Goal: Transaction & Acquisition: Purchase product/service

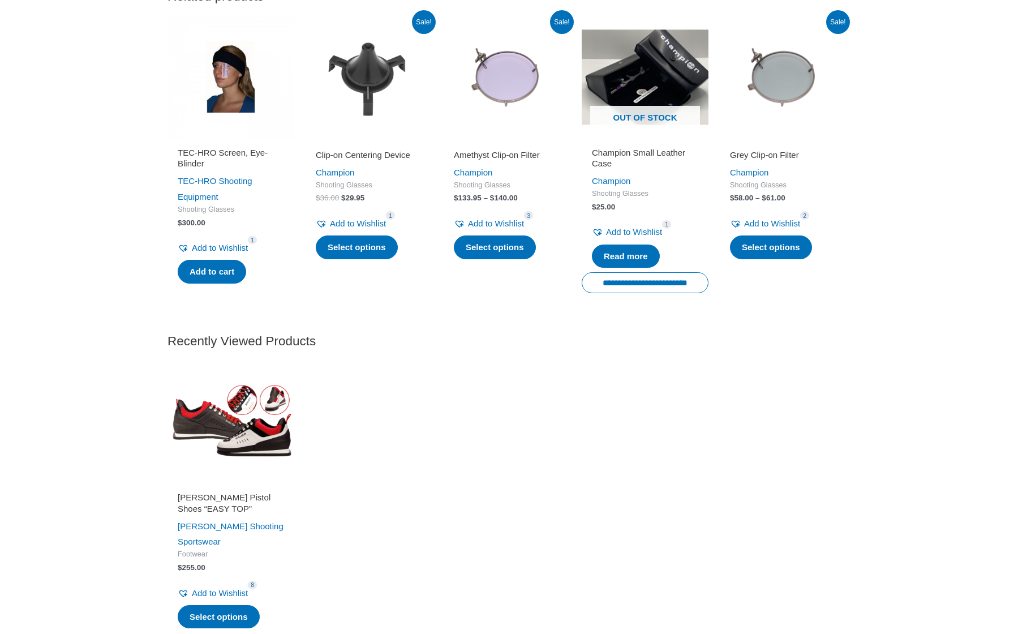
scroll to position [1594, 0]
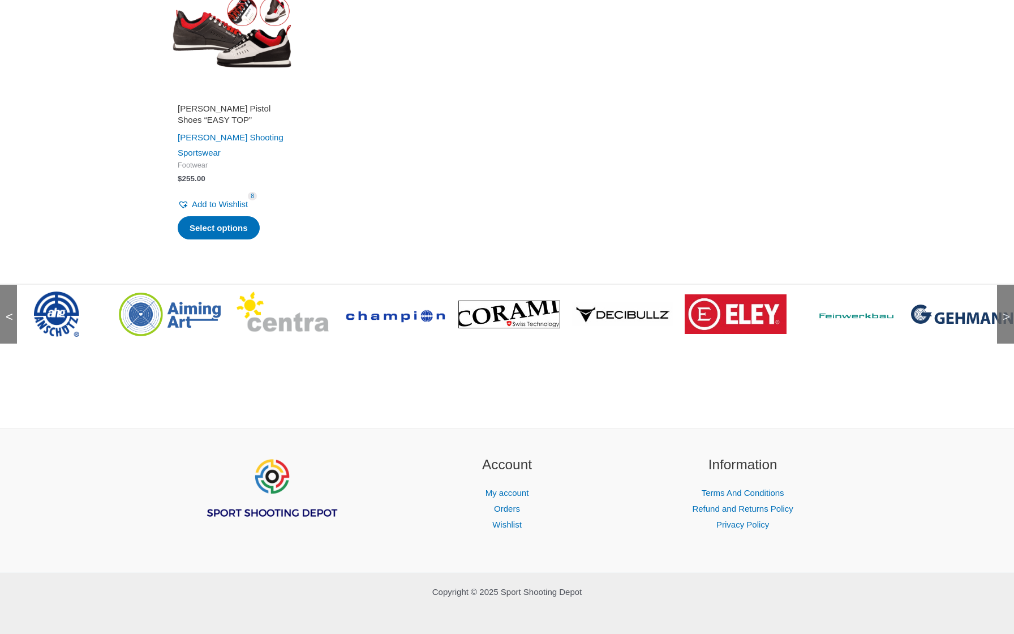
click at [5, 309] on div "<" at bounding box center [8, 314] width 17 height 59
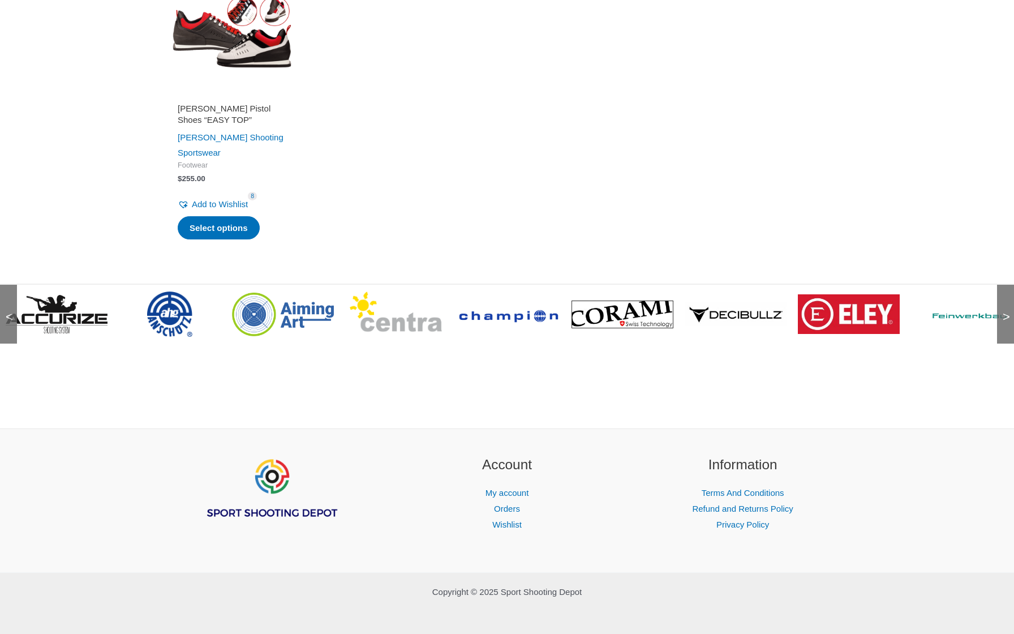
click at [5, 309] on div "<" at bounding box center [8, 314] width 17 height 59
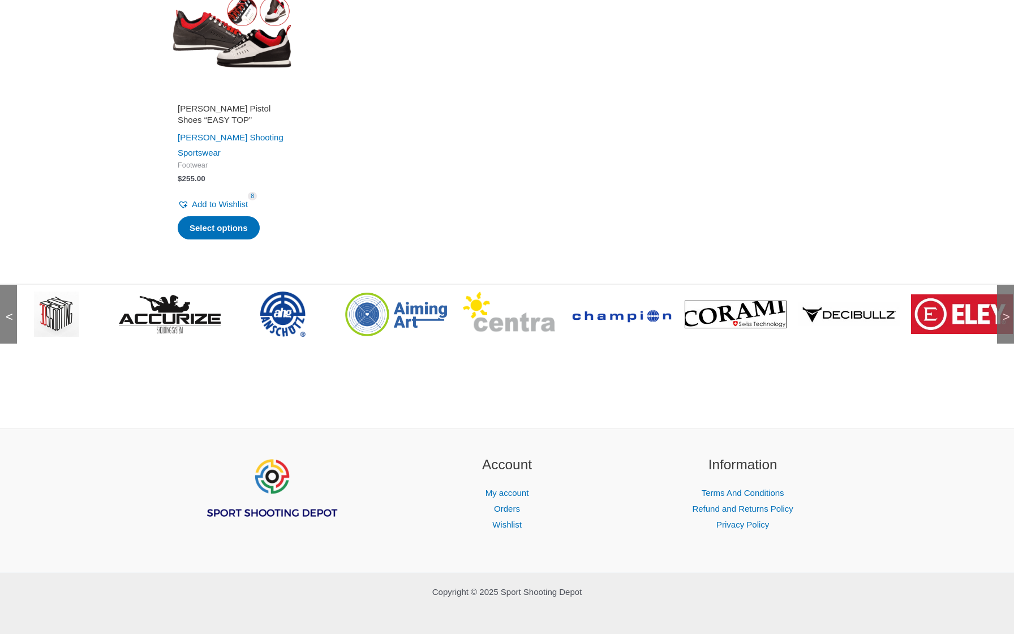
click at [5, 309] on div "<" at bounding box center [8, 314] width 17 height 59
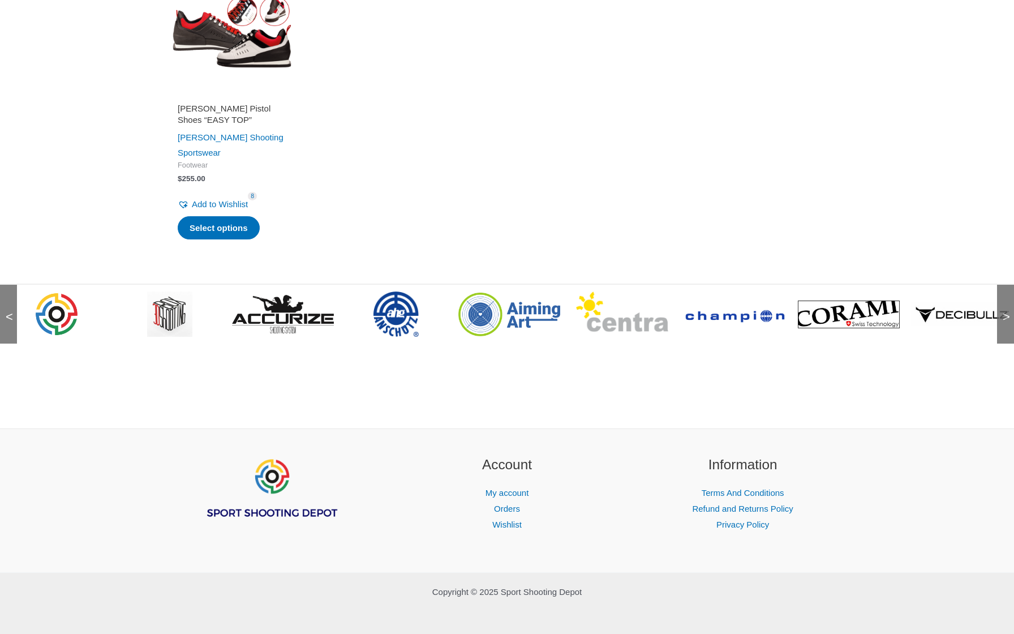
click at [5, 309] on div "<" at bounding box center [8, 314] width 17 height 59
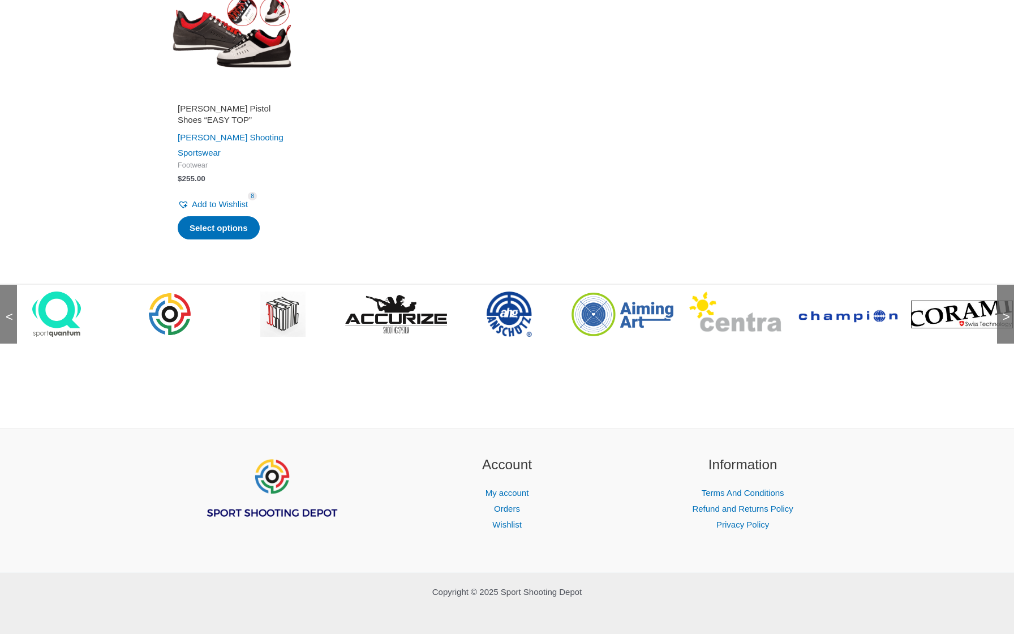
click at [5, 309] on div "<" at bounding box center [8, 314] width 17 height 59
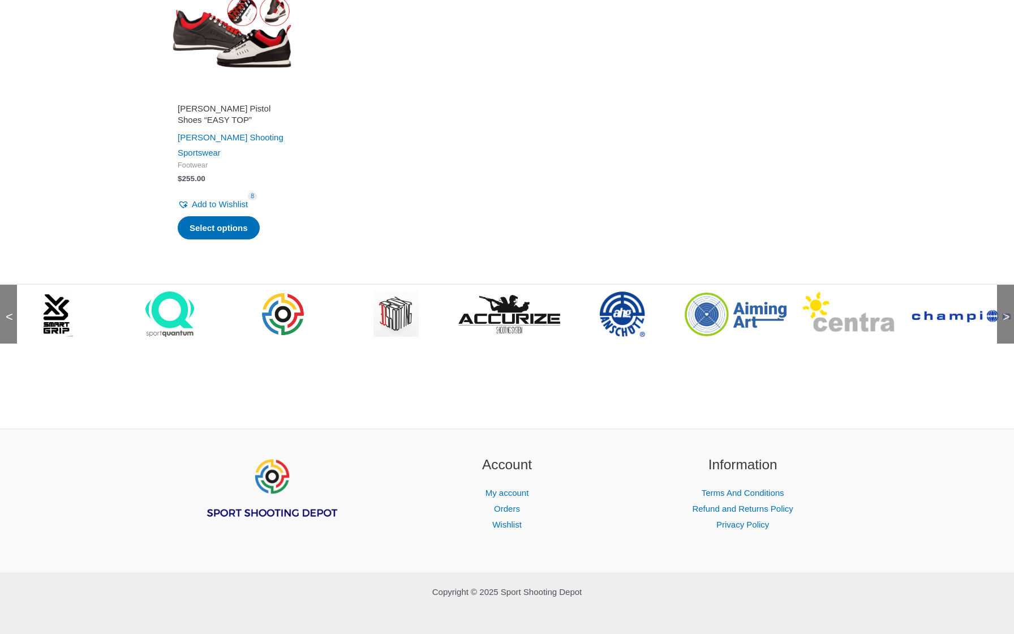
click at [5, 309] on div "<" at bounding box center [8, 314] width 17 height 59
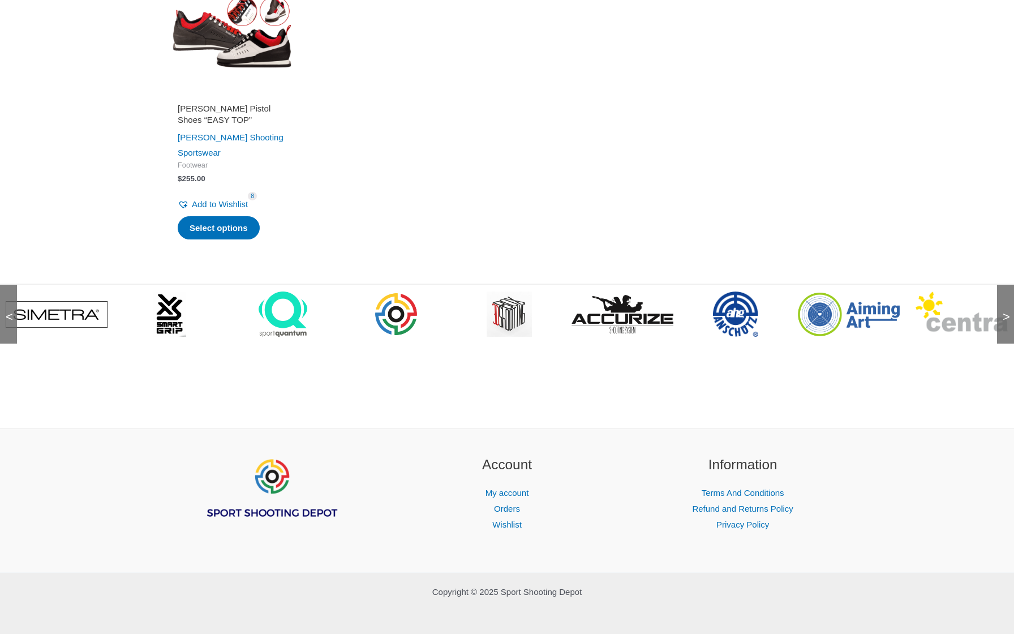
click at [5, 309] on div "<" at bounding box center [8, 314] width 17 height 59
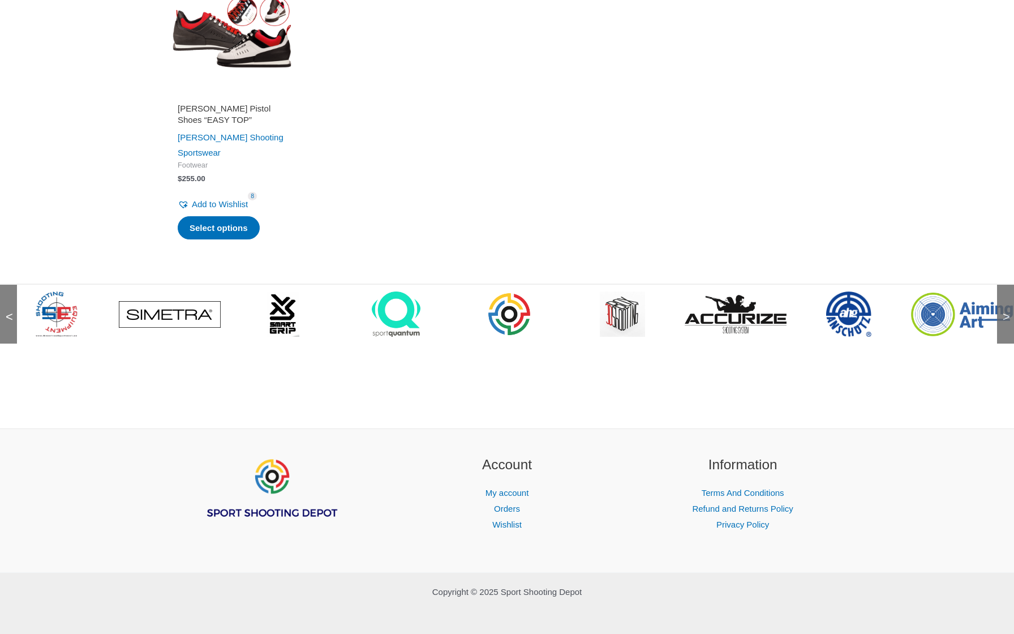
click at [5, 309] on div "<" at bounding box center [8, 314] width 17 height 59
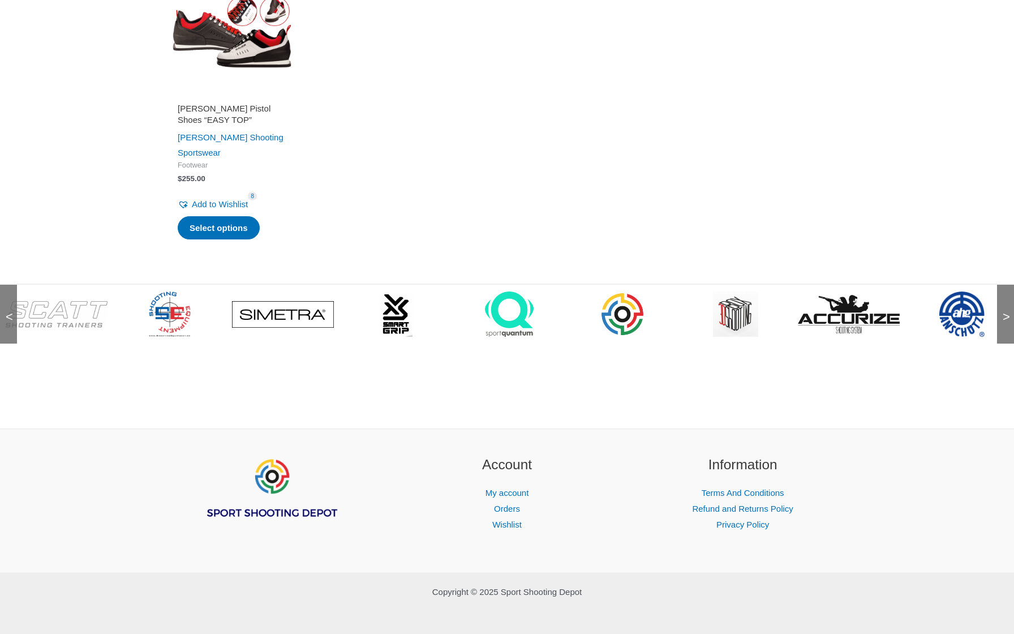
click at [5, 309] on div "<" at bounding box center [8, 314] width 17 height 59
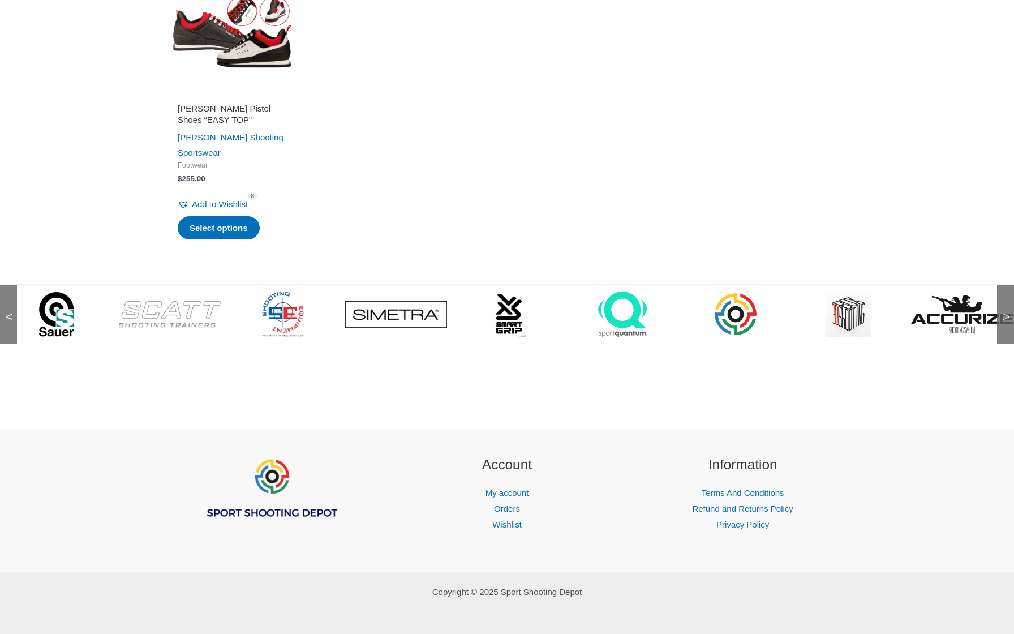
click at [5, 309] on div "<" at bounding box center [8, 314] width 17 height 59
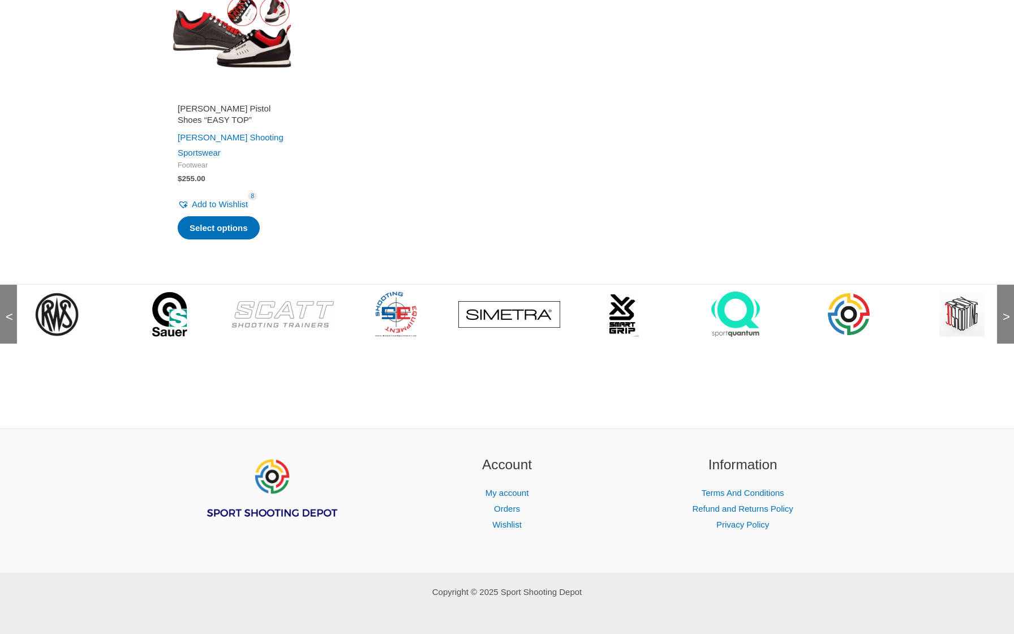
click at [5, 309] on div "<" at bounding box center [8, 314] width 17 height 59
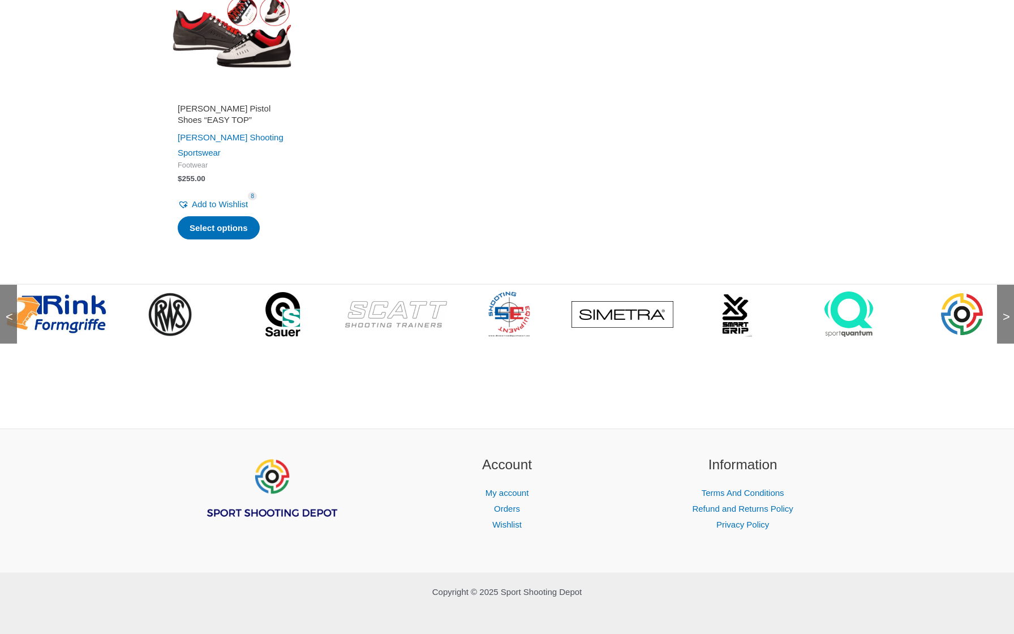
click at [5, 309] on div "<" at bounding box center [8, 314] width 17 height 59
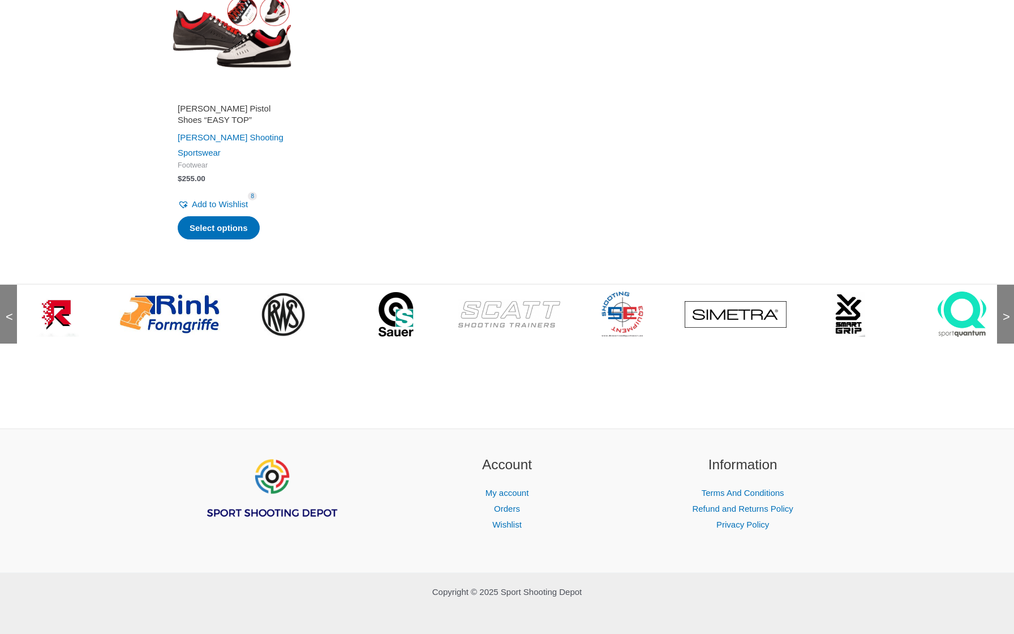
click at [5, 309] on div "<" at bounding box center [8, 314] width 17 height 59
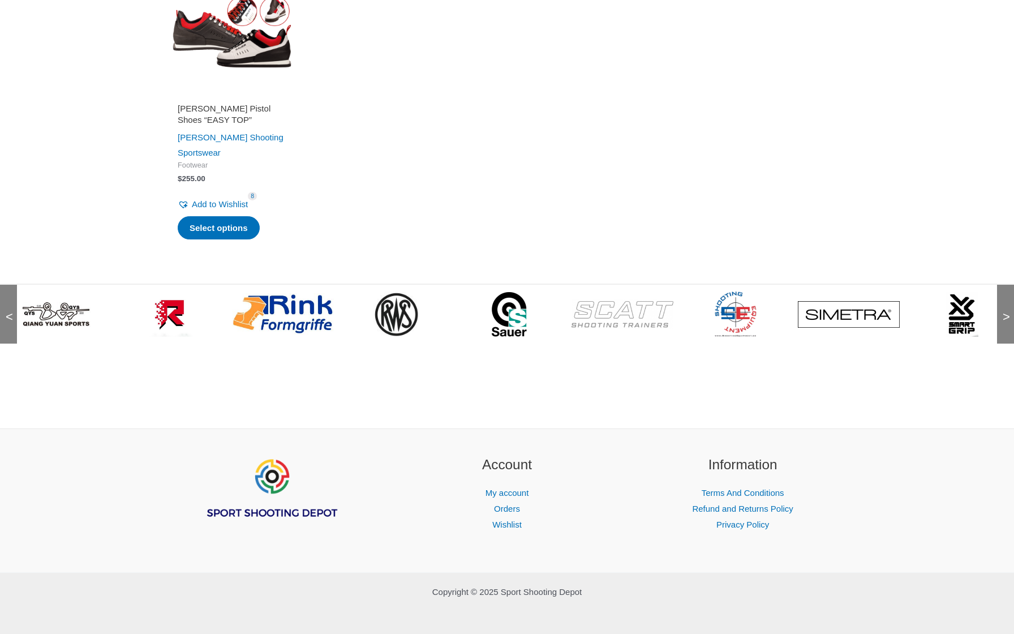
click at [5, 309] on div "<" at bounding box center [8, 314] width 17 height 59
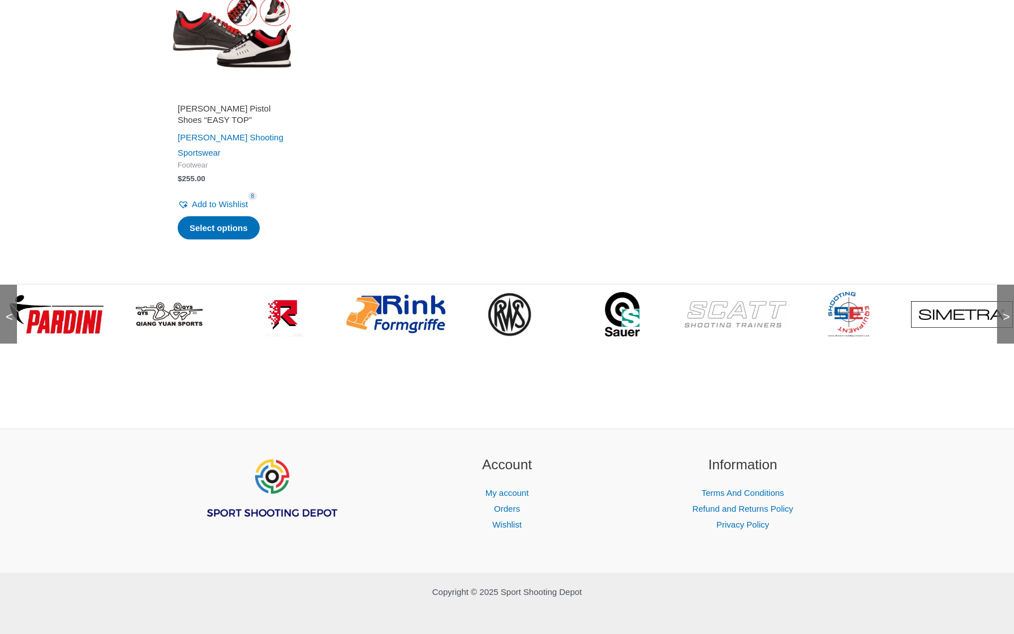
click at [5, 309] on div "<" at bounding box center [8, 314] width 17 height 59
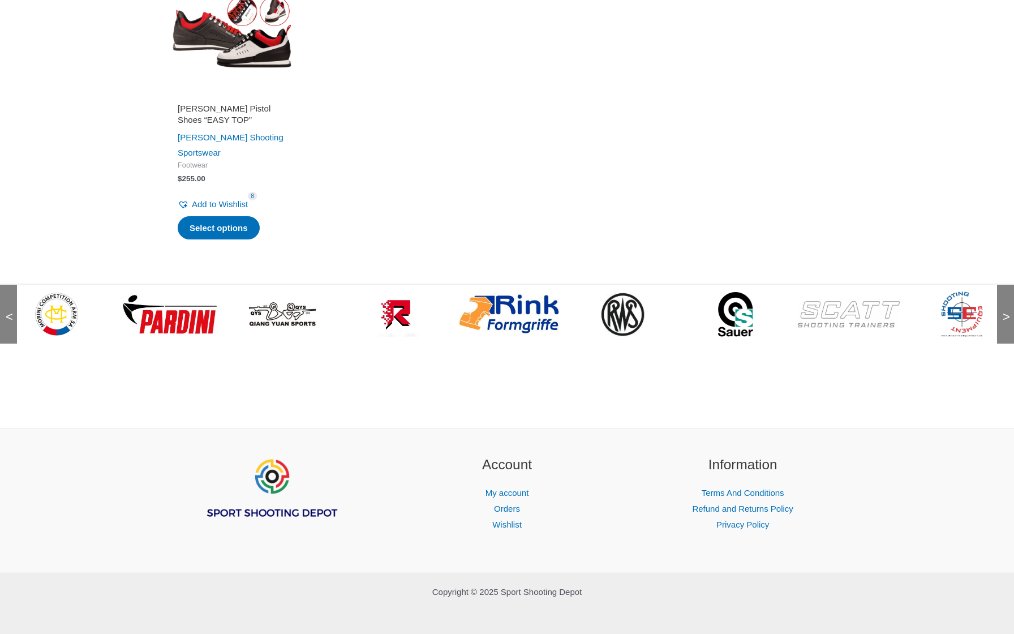
click at [5, 309] on div "<" at bounding box center [8, 314] width 17 height 59
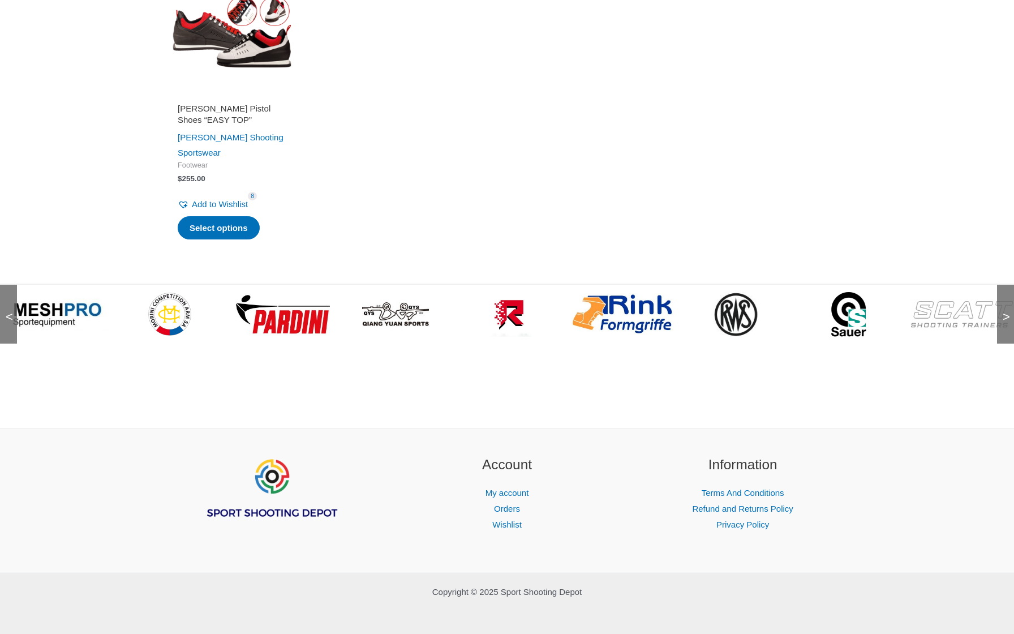
click at [5, 309] on div "<" at bounding box center [8, 314] width 17 height 59
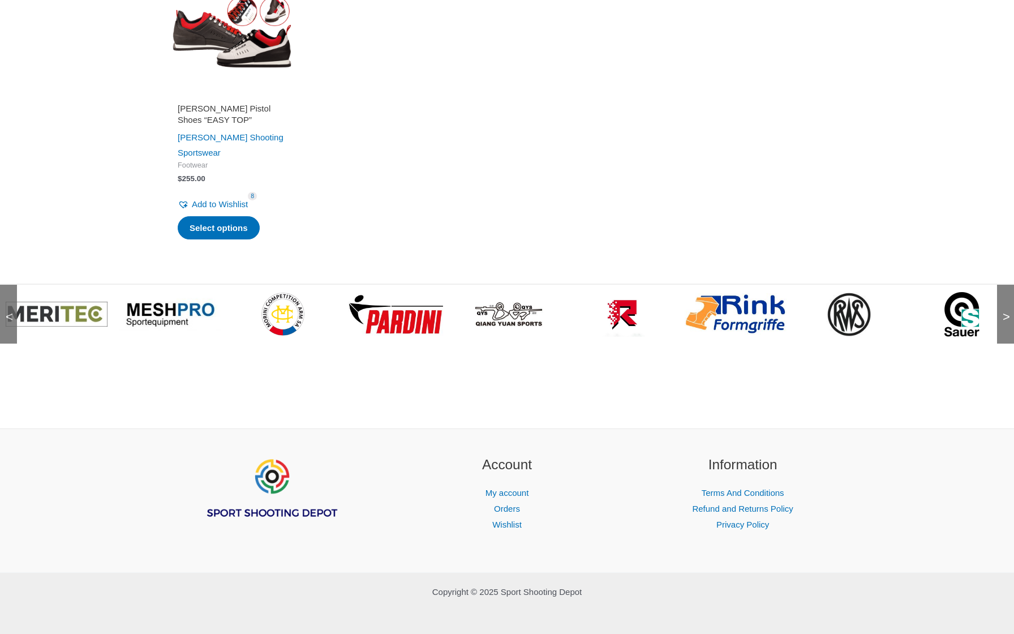
click at [5, 309] on div "<" at bounding box center [8, 314] width 17 height 59
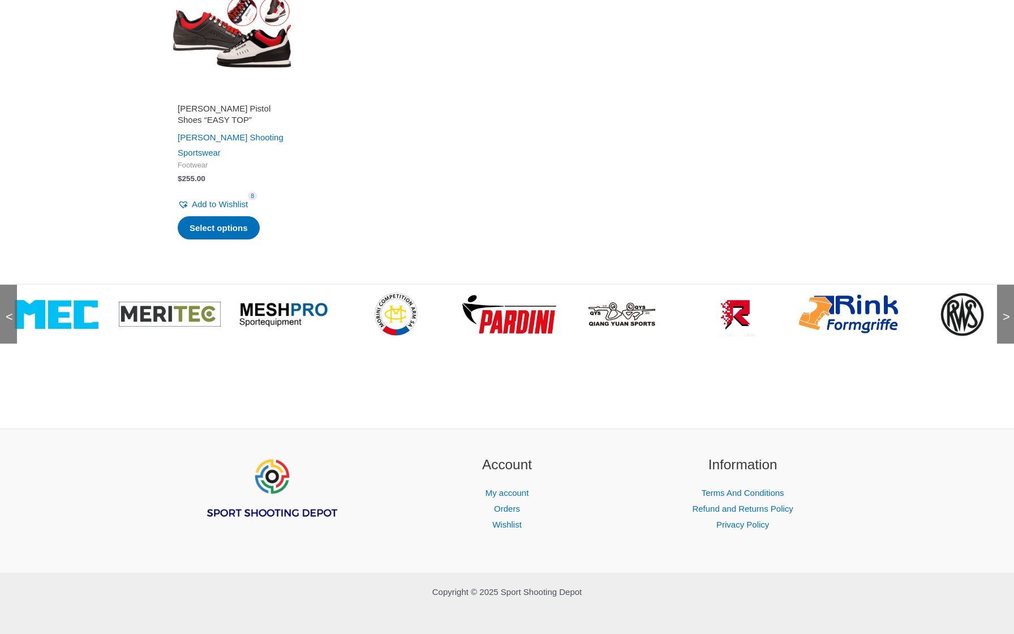
click at [5, 309] on div "<" at bounding box center [8, 314] width 17 height 59
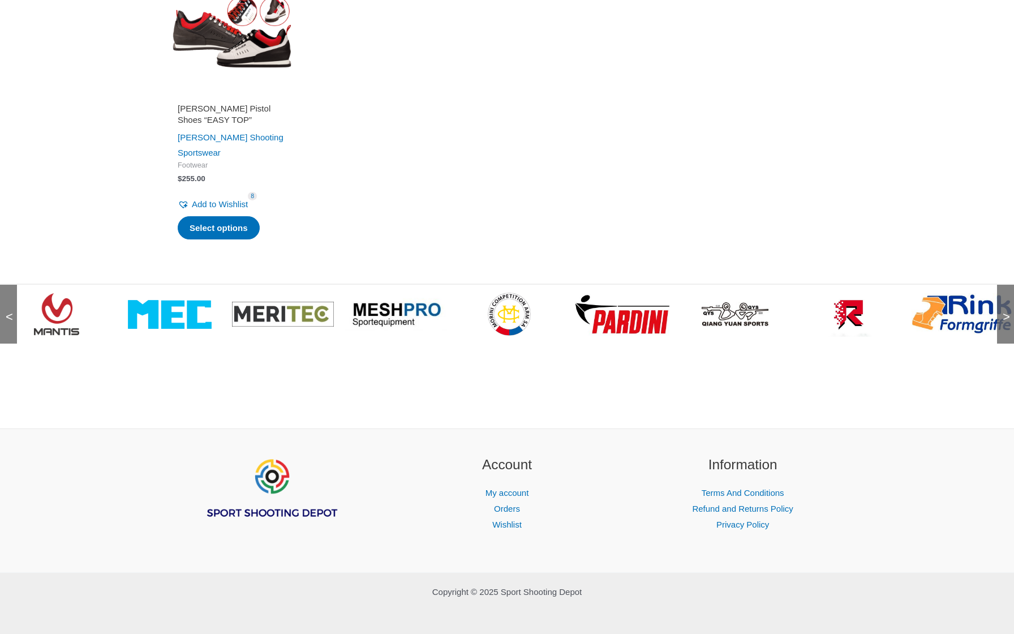
click at [5, 309] on div "<" at bounding box center [8, 314] width 17 height 59
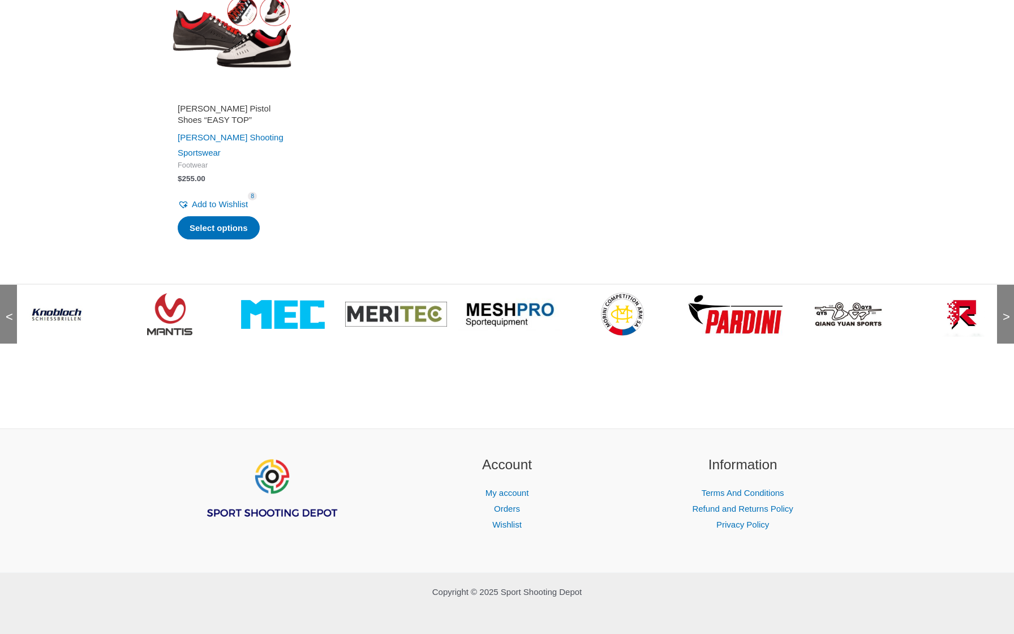
click at [5, 309] on div "<" at bounding box center [8, 314] width 17 height 59
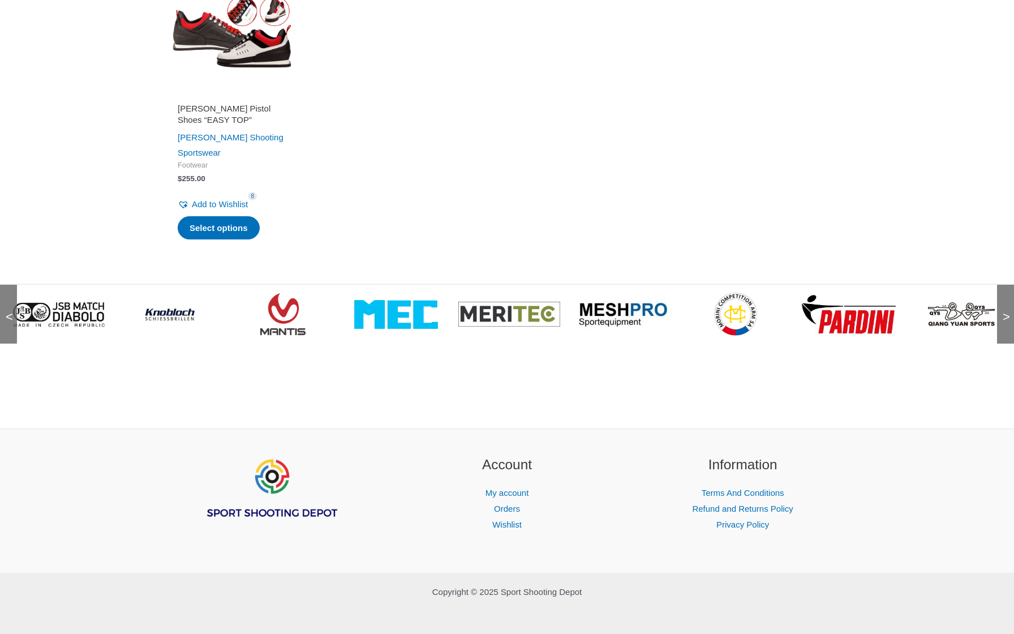
click at [6, 309] on span "<" at bounding box center [5, 305] width 11 height 11
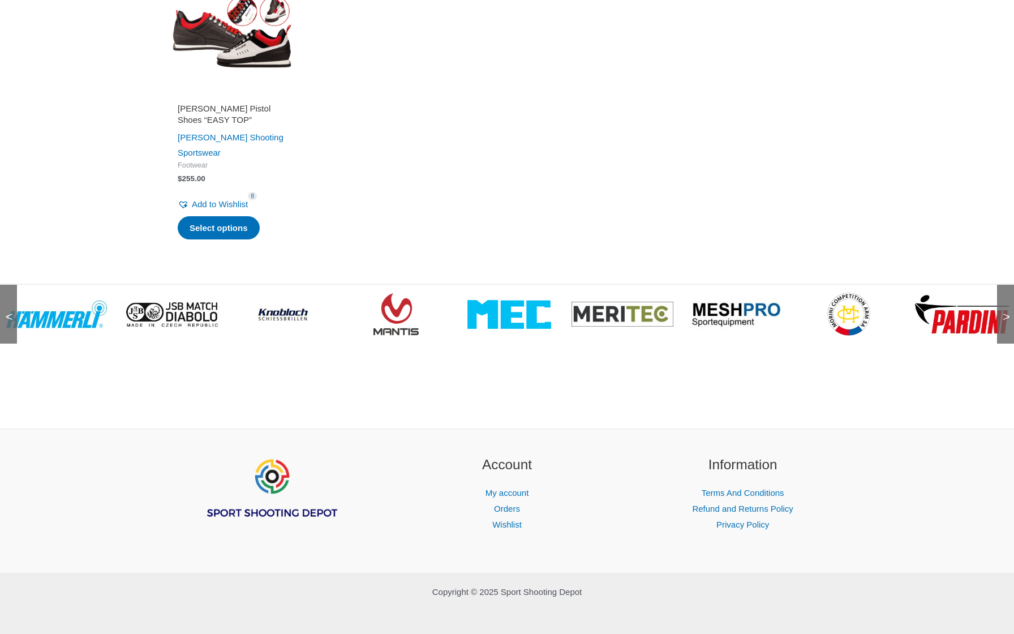
click at [508, 306] on img at bounding box center [509, 314] width 84 height 29
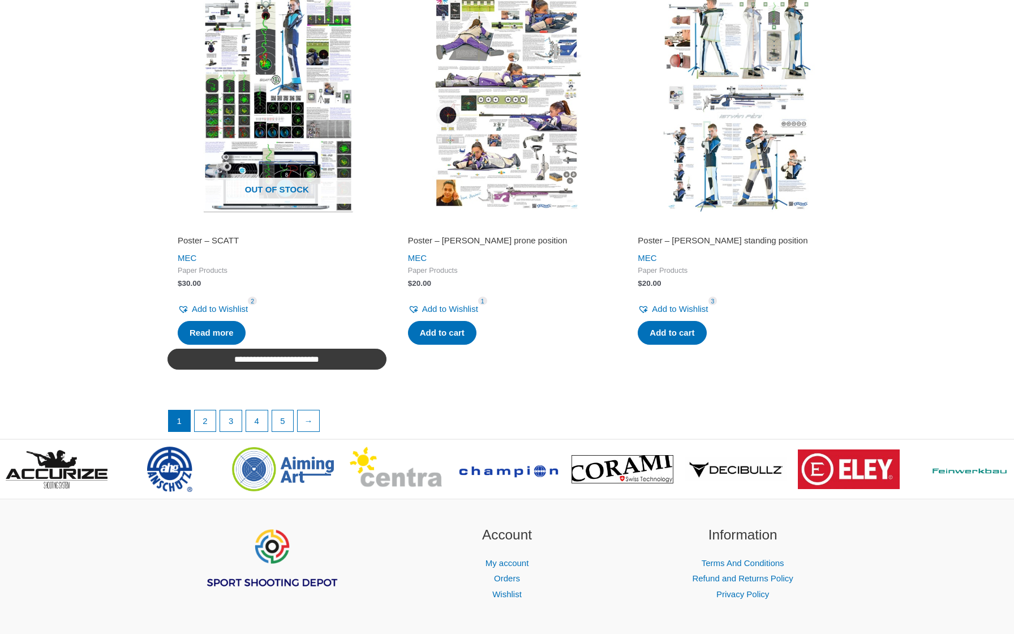
scroll to position [1904, 0]
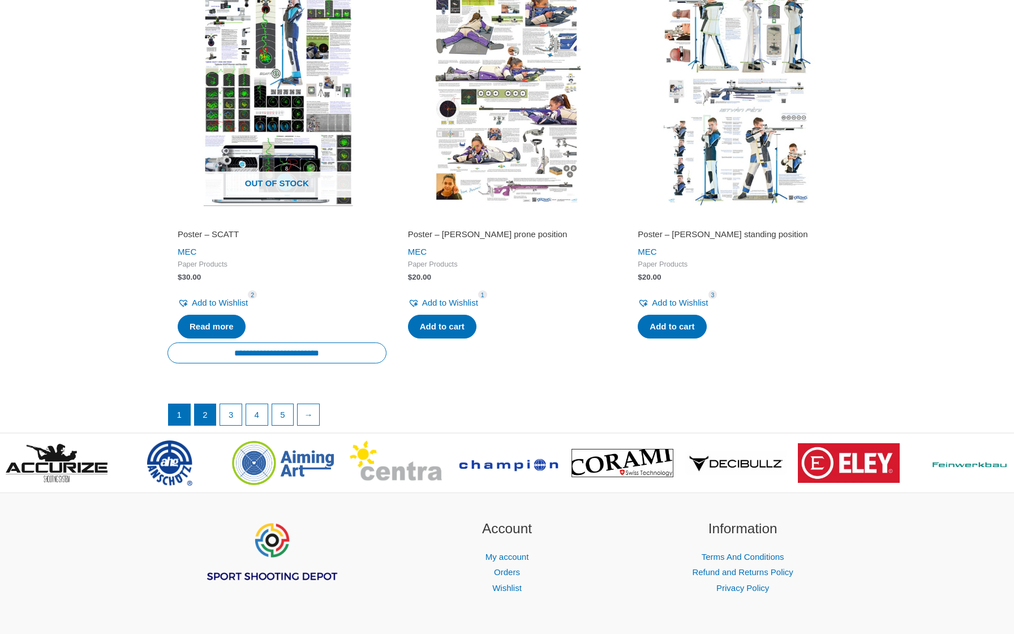
click at [201, 418] on link "2" at bounding box center [206, 415] width 22 height 22
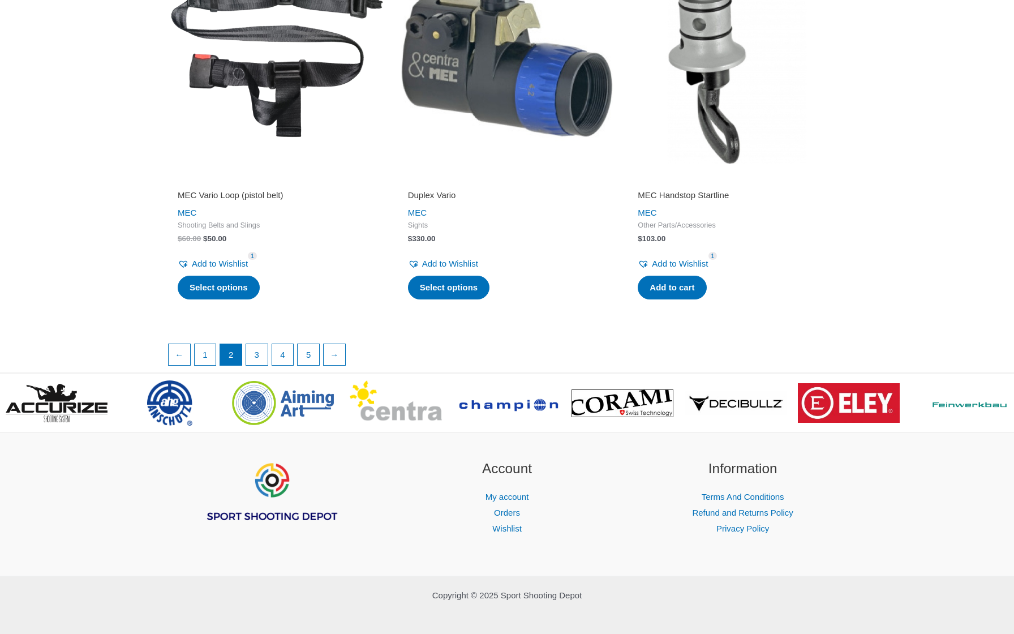
scroll to position [1880, 0]
click at [258, 345] on link "3" at bounding box center [257, 356] width 22 height 22
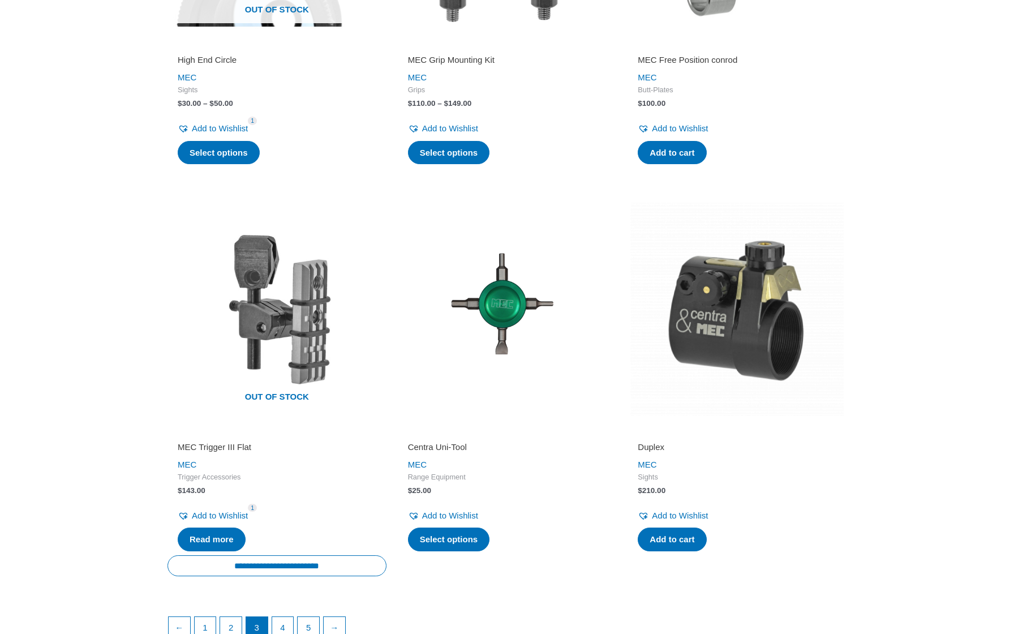
scroll to position [1628, 0]
click at [283, 617] on link "4" at bounding box center [283, 628] width 22 height 22
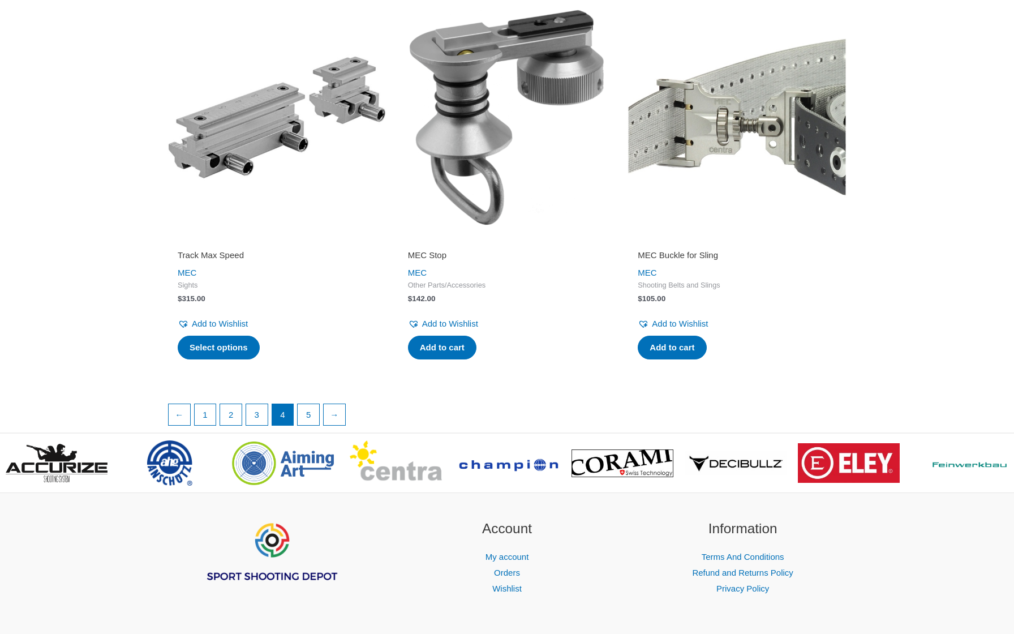
scroll to position [1800, 0]
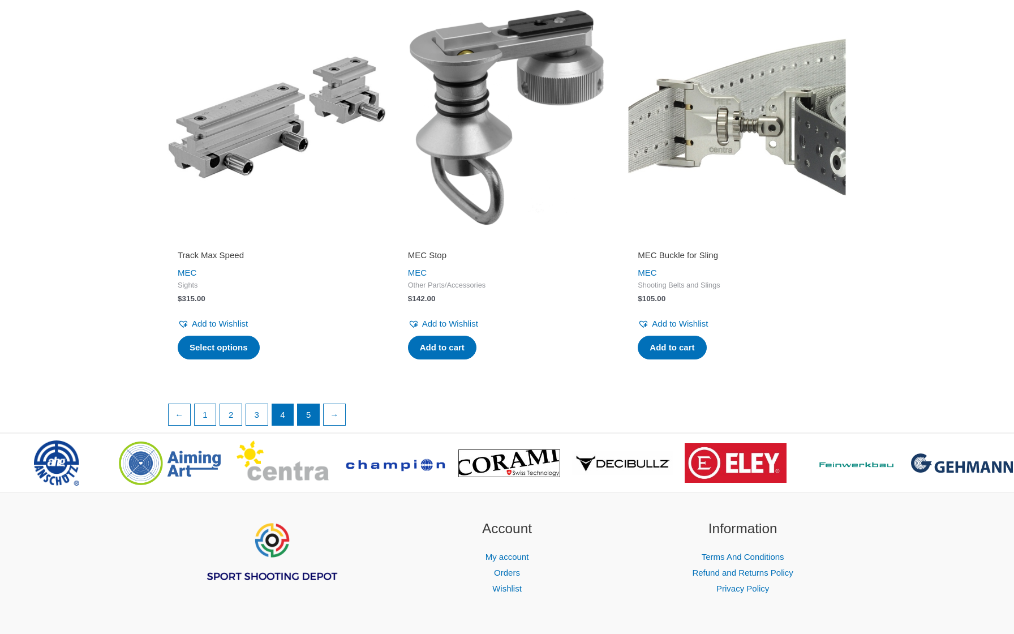
click at [309, 404] on link "5" at bounding box center [309, 415] width 22 height 22
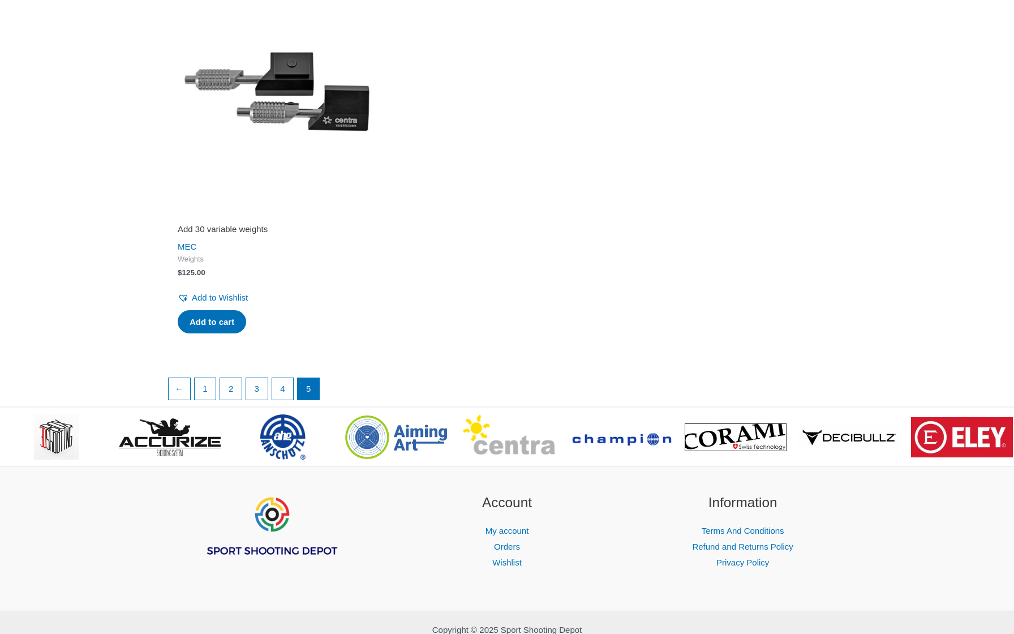
scroll to position [644, 0]
click at [1004, 423] on span ">" at bounding box center [1002, 428] width 11 height 11
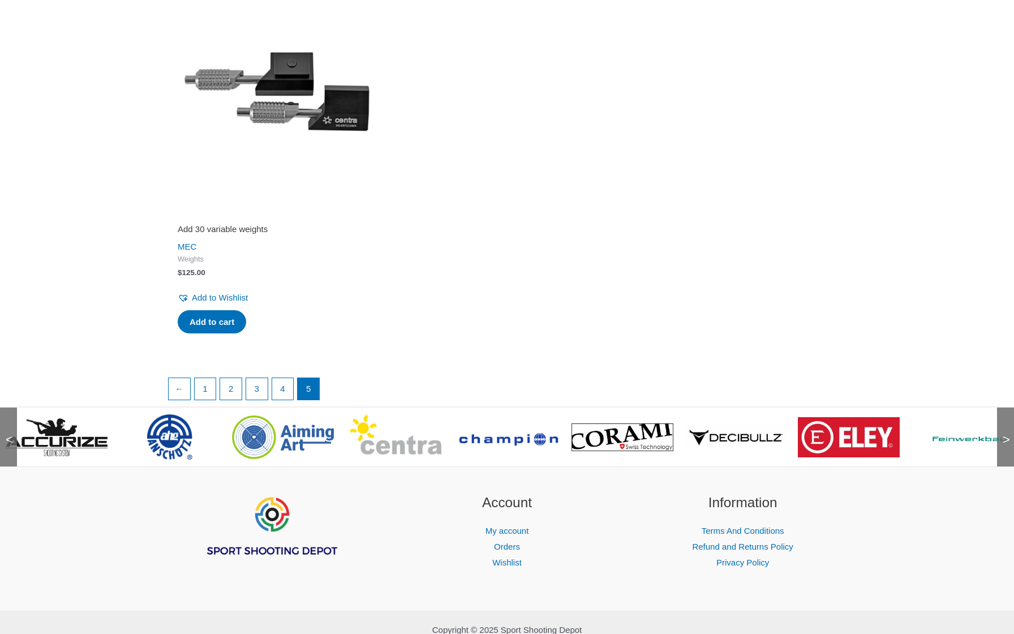
click at [1004, 423] on span ">" at bounding box center [1002, 428] width 11 height 11
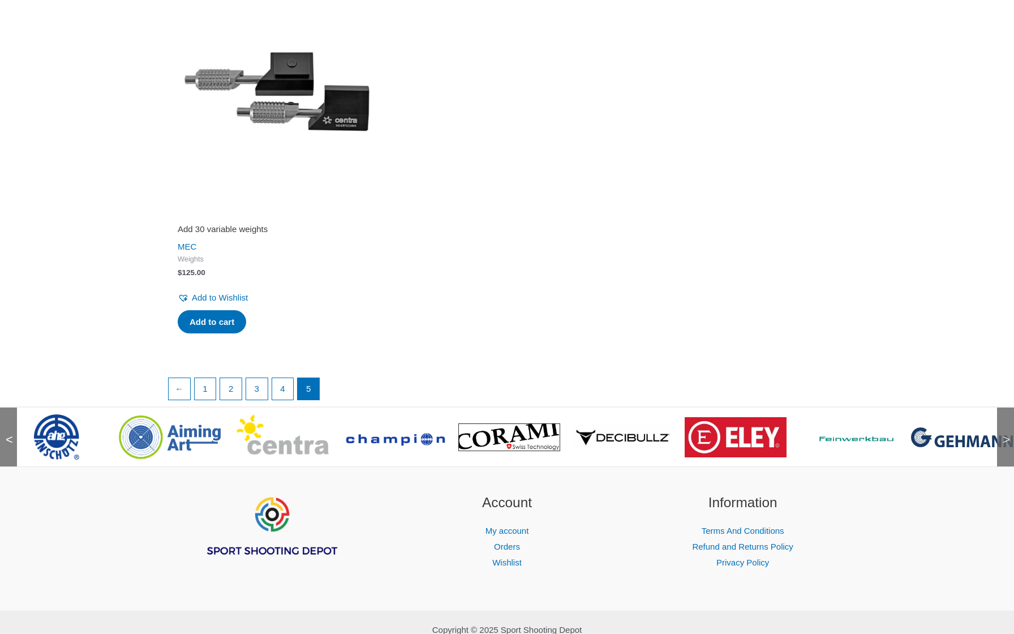
click at [1004, 423] on span ">" at bounding box center [1002, 428] width 11 height 11
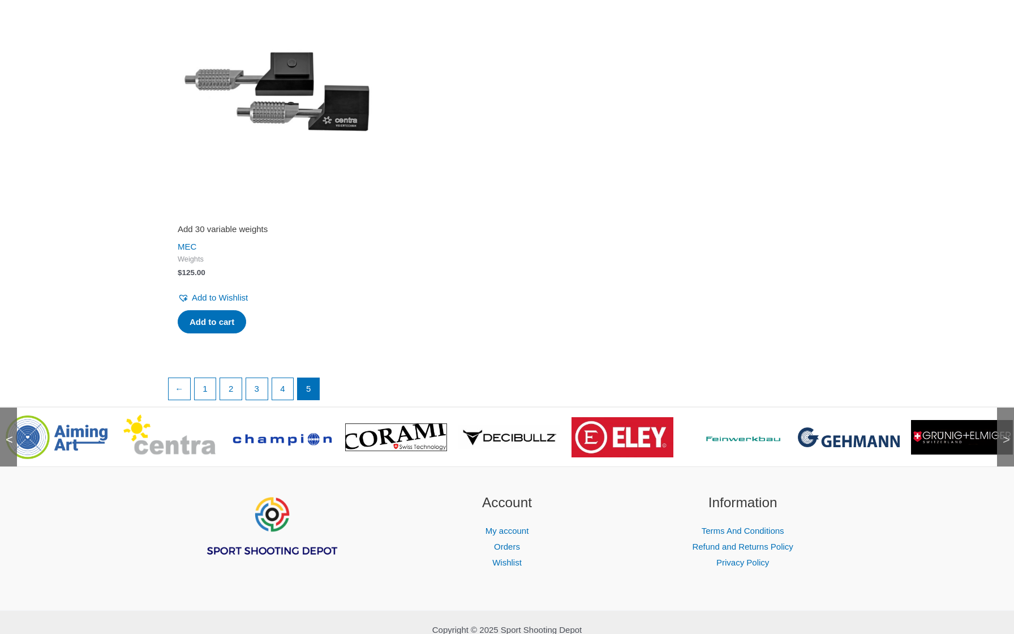
click at [1004, 423] on span ">" at bounding box center [1002, 428] width 11 height 11
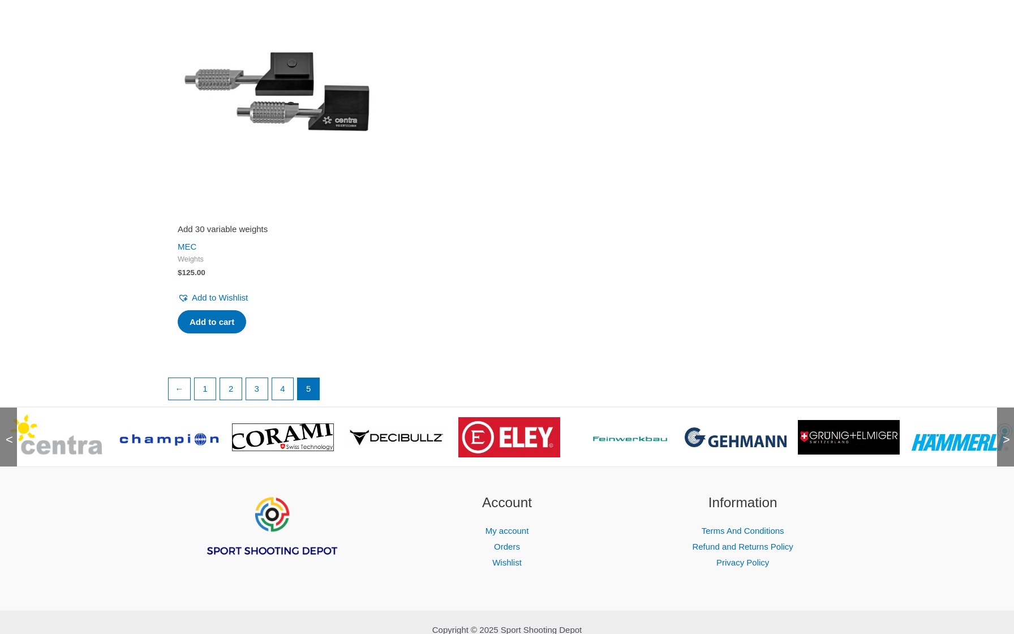
click at [1004, 423] on span ">" at bounding box center [1002, 428] width 11 height 11
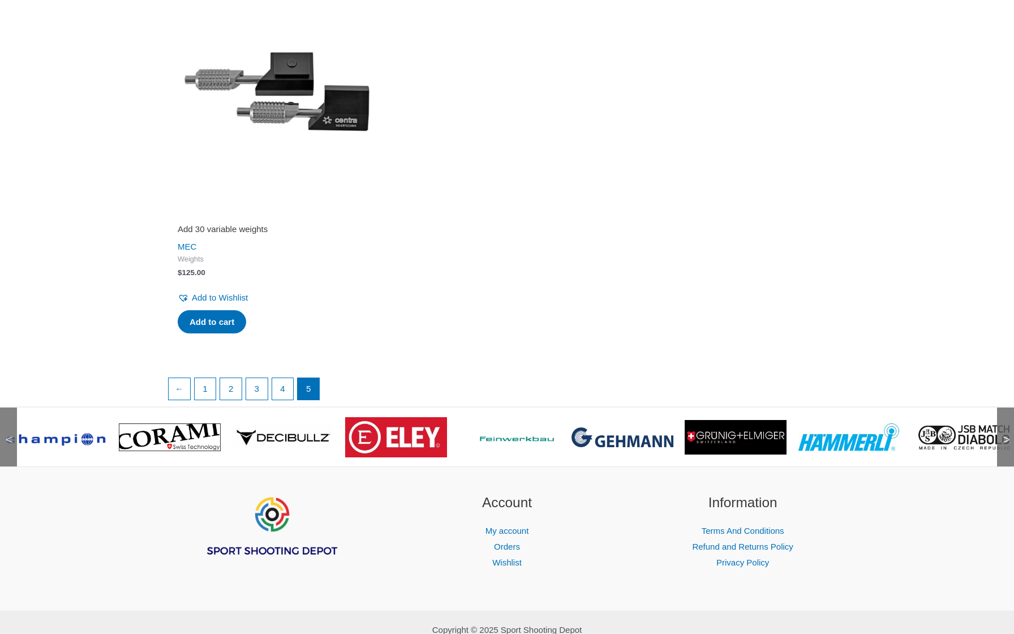
click at [1004, 423] on span ">" at bounding box center [1002, 428] width 11 height 11
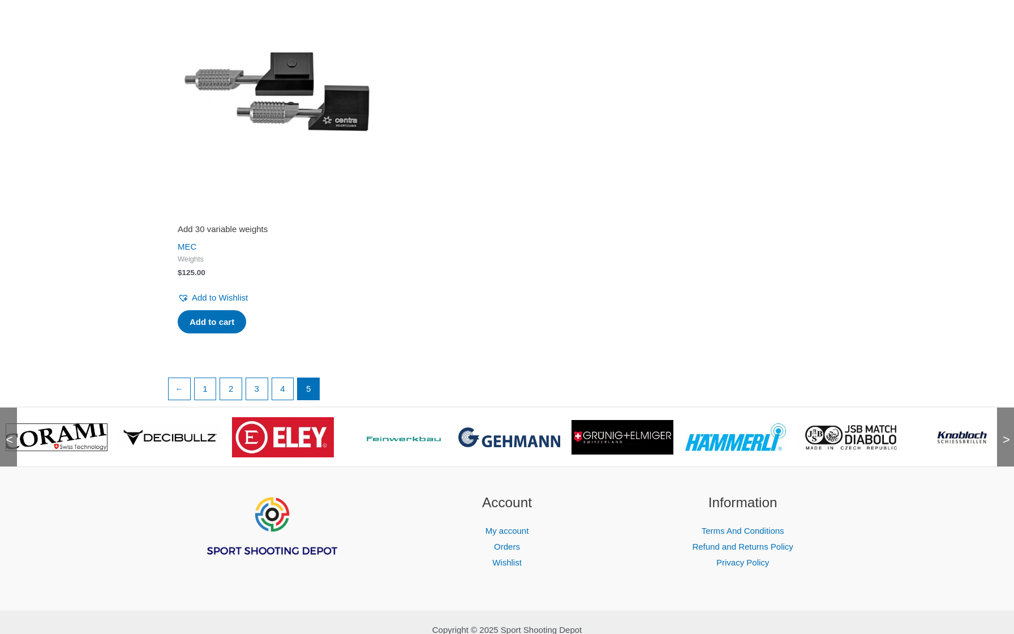
click at [1004, 423] on span ">" at bounding box center [1002, 428] width 11 height 11
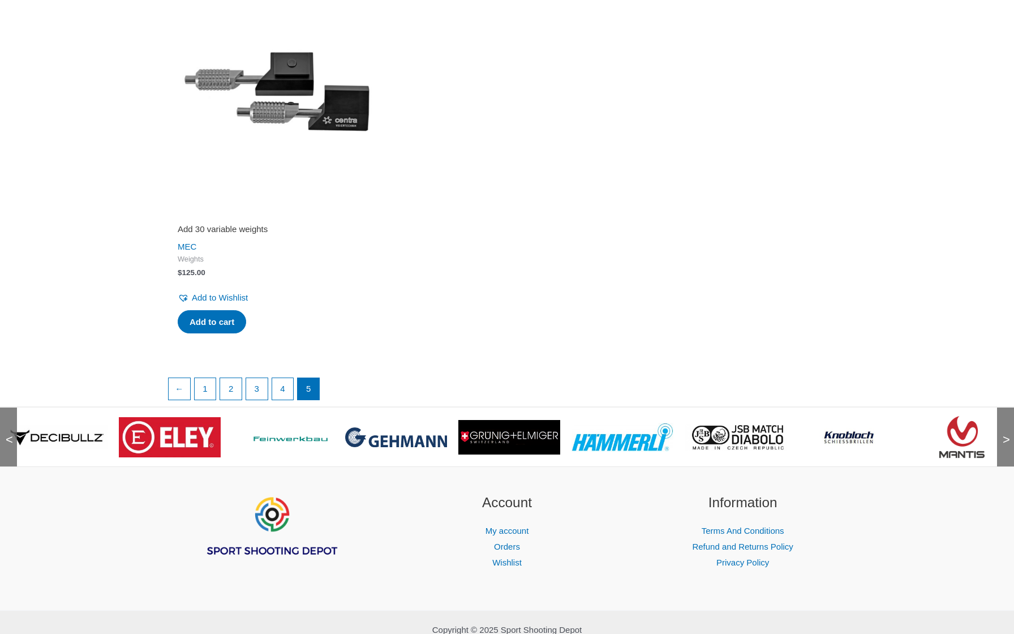
click at [1004, 423] on span ">" at bounding box center [1002, 428] width 11 height 11
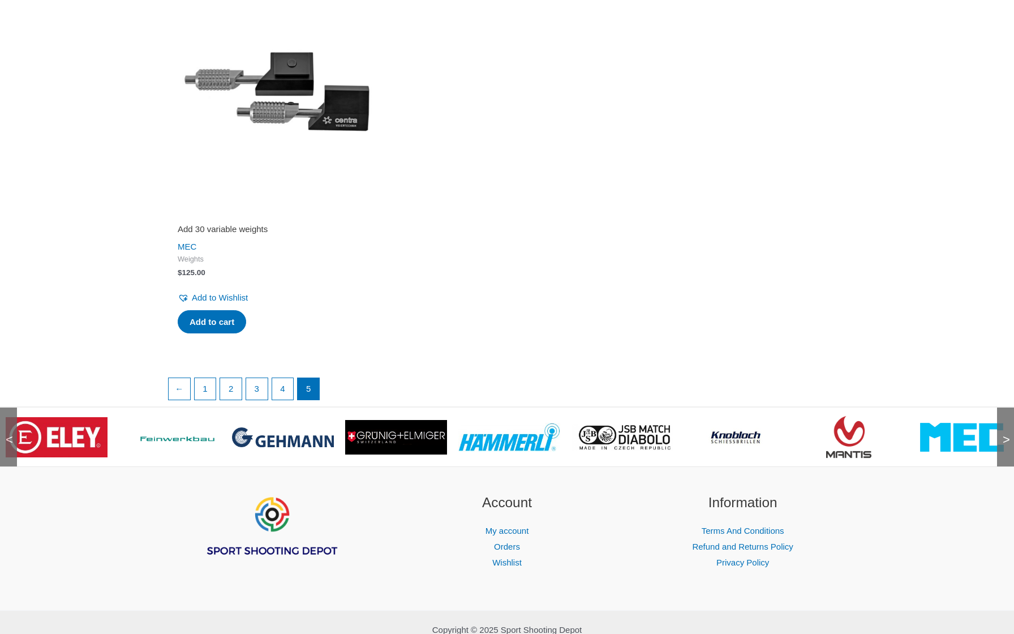
click at [1004, 423] on span ">" at bounding box center [1002, 428] width 11 height 11
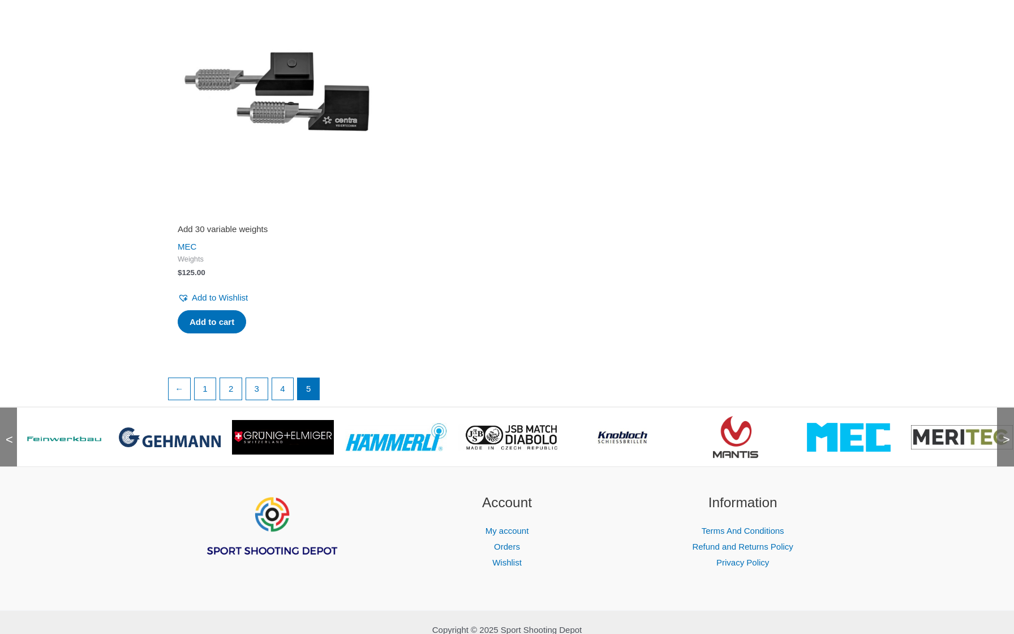
click at [1004, 423] on span ">" at bounding box center [1002, 428] width 11 height 11
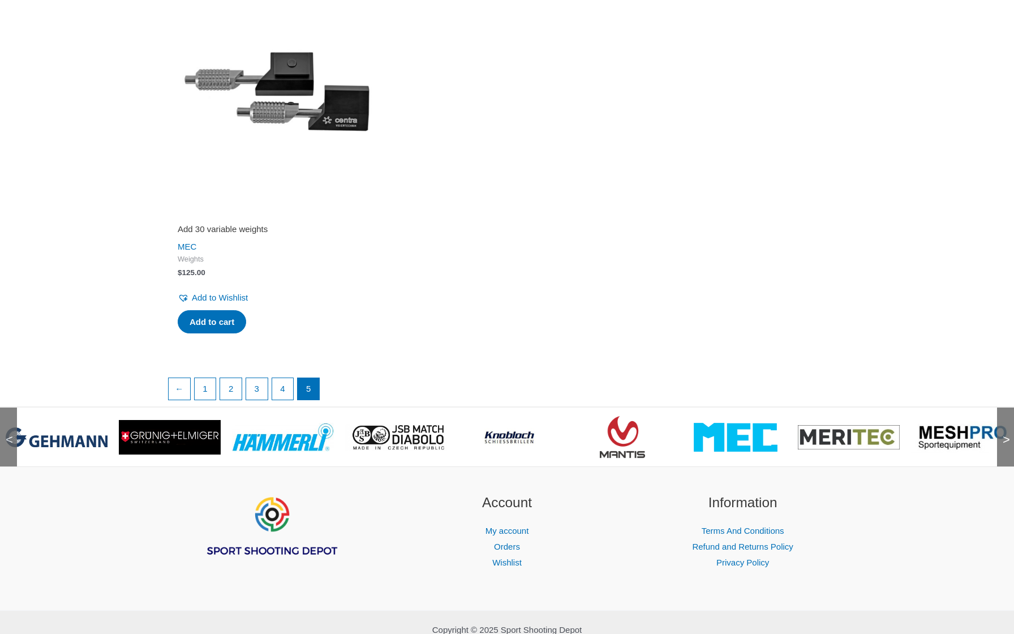
click at [1004, 423] on span ">" at bounding box center [1002, 428] width 11 height 11
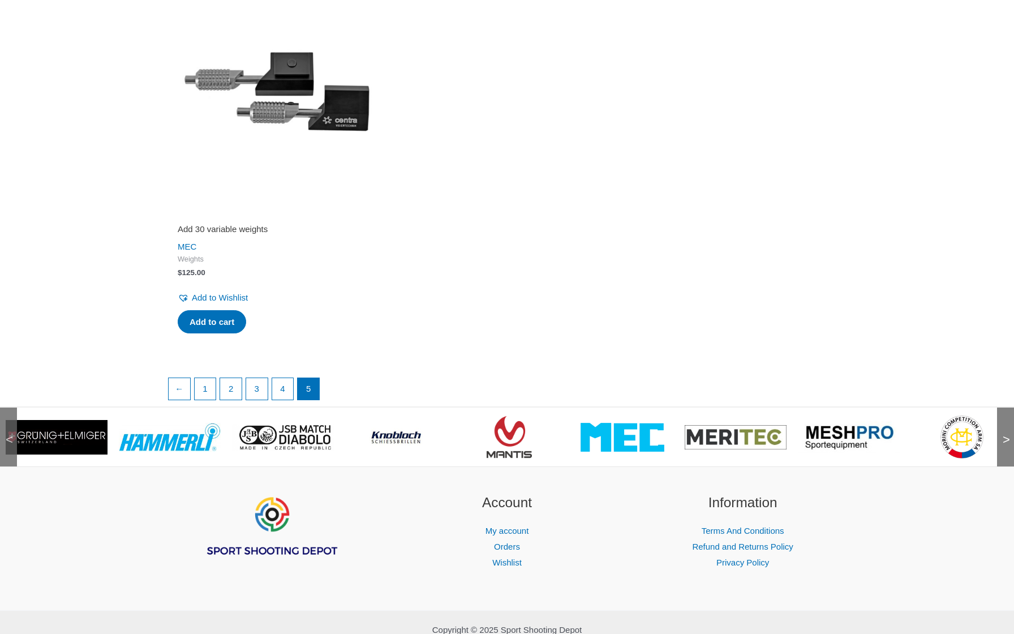
click at [1004, 423] on span ">" at bounding box center [1002, 428] width 11 height 11
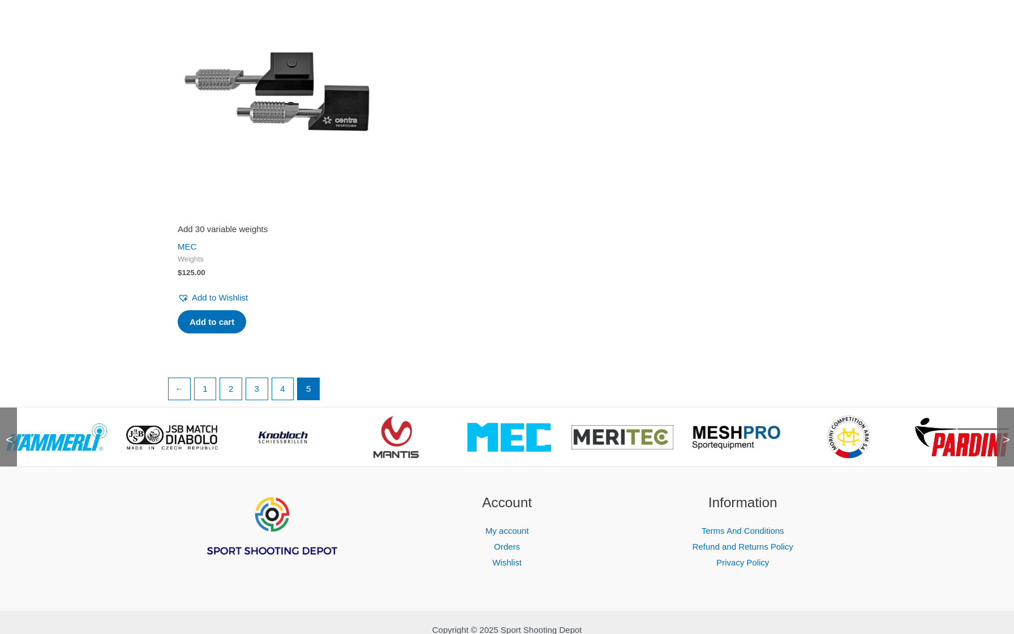
click at [1004, 423] on span ">" at bounding box center [1002, 428] width 11 height 11
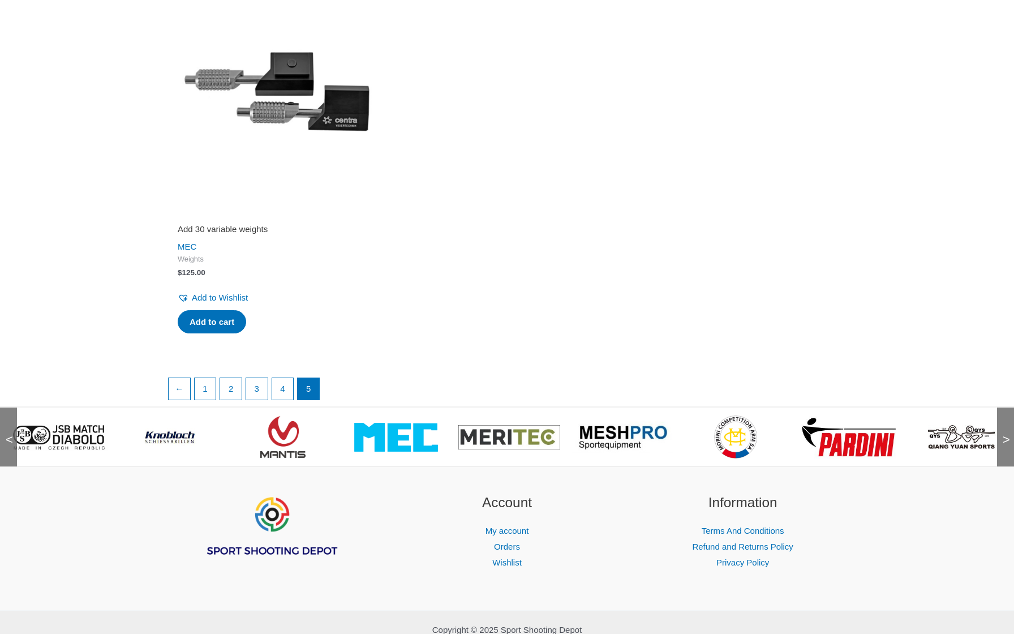
click at [1004, 423] on span ">" at bounding box center [1002, 428] width 11 height 11
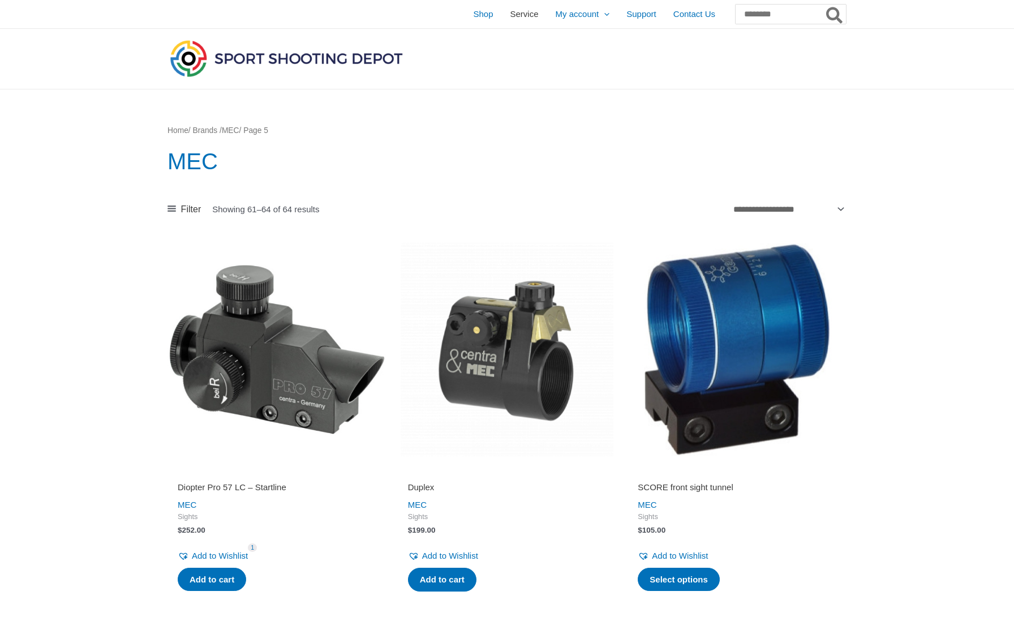
scroll to position [0, 0]
click at [473, 16] on span "Shop" at bounding box center [483, 14] width 20 height 28
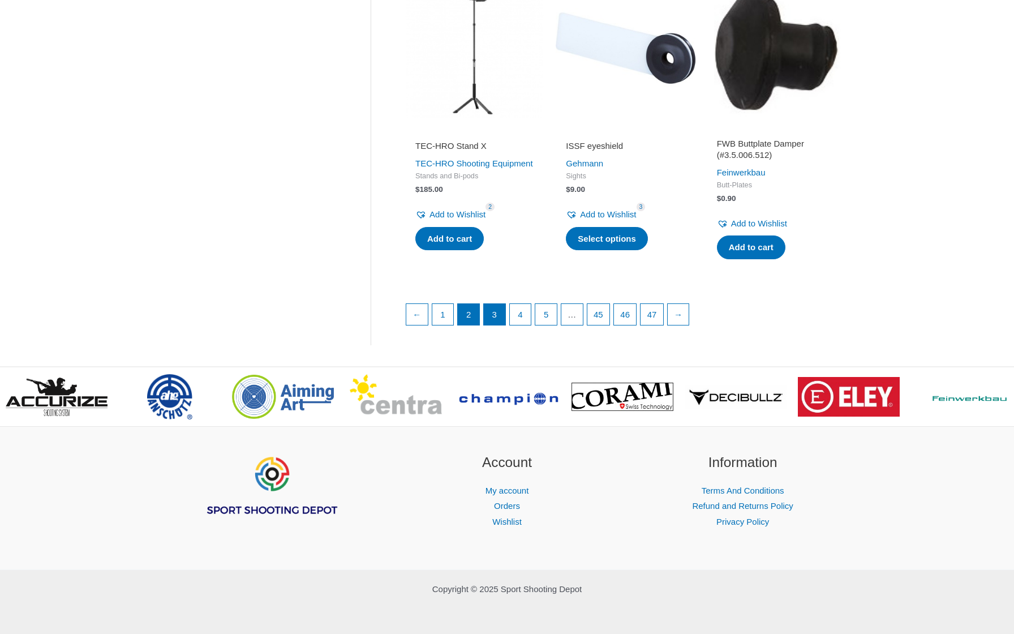
scroll to position [1507, 0]
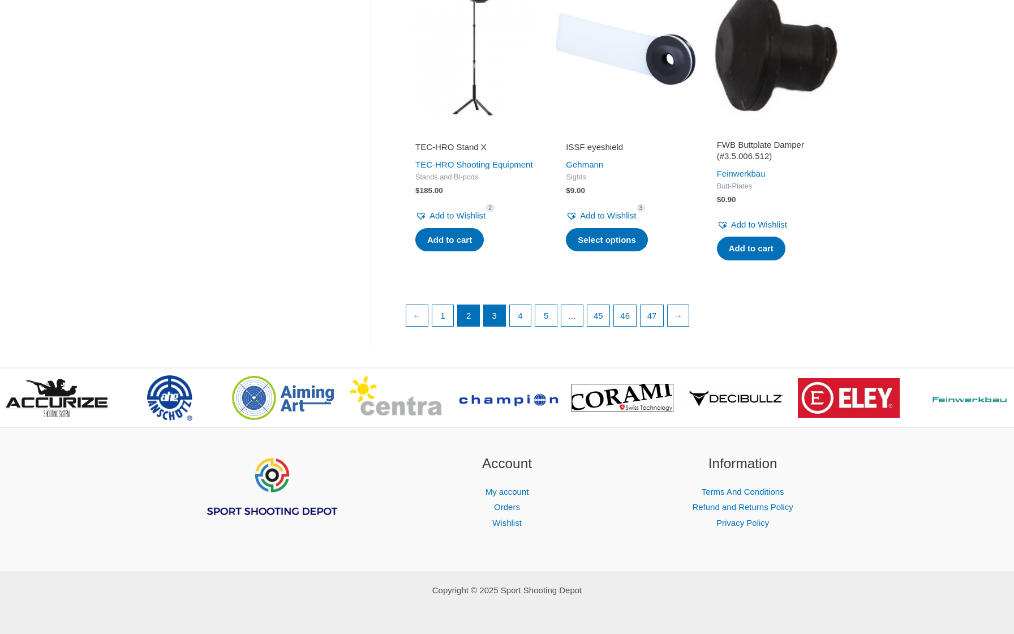
click at [501, 305] on link "3" at bounding box center [495, 316] width 22 height 22
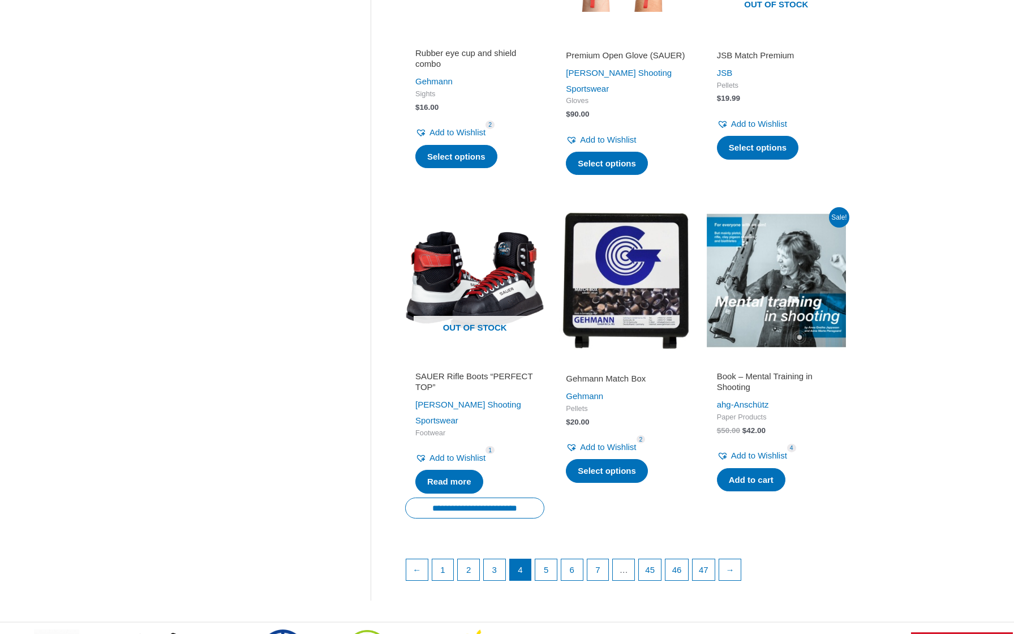
scroll to position [1306, 0]
click at [551, 559] on link "5" at bounding box center [546, 570] width 22 height 22
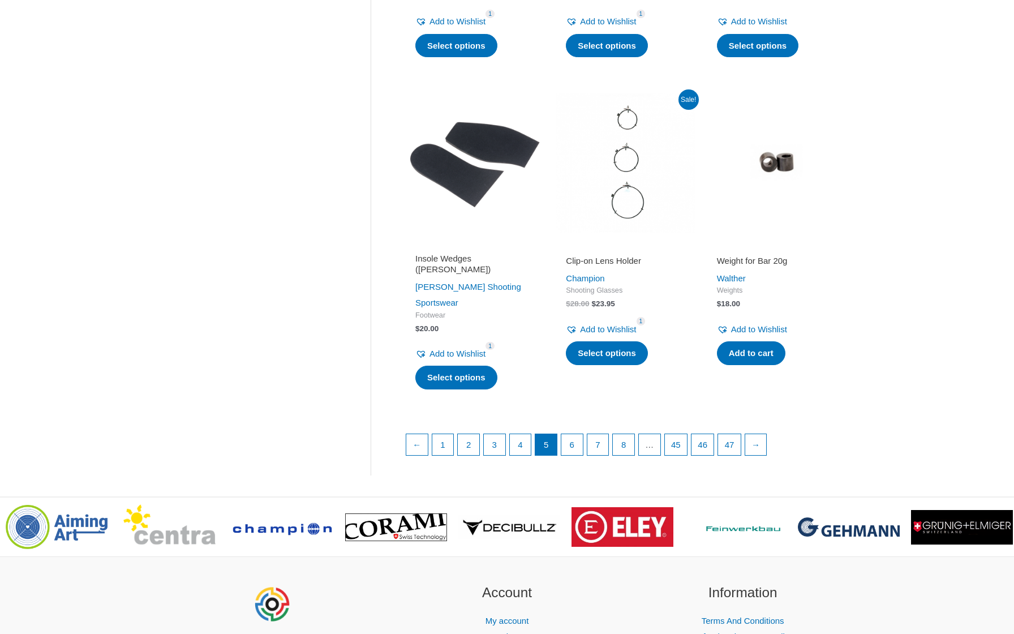
scroll to position [1401, 0]
click at [573, 434] on link "6" at bounding box center [572, 445] width 22 height 22
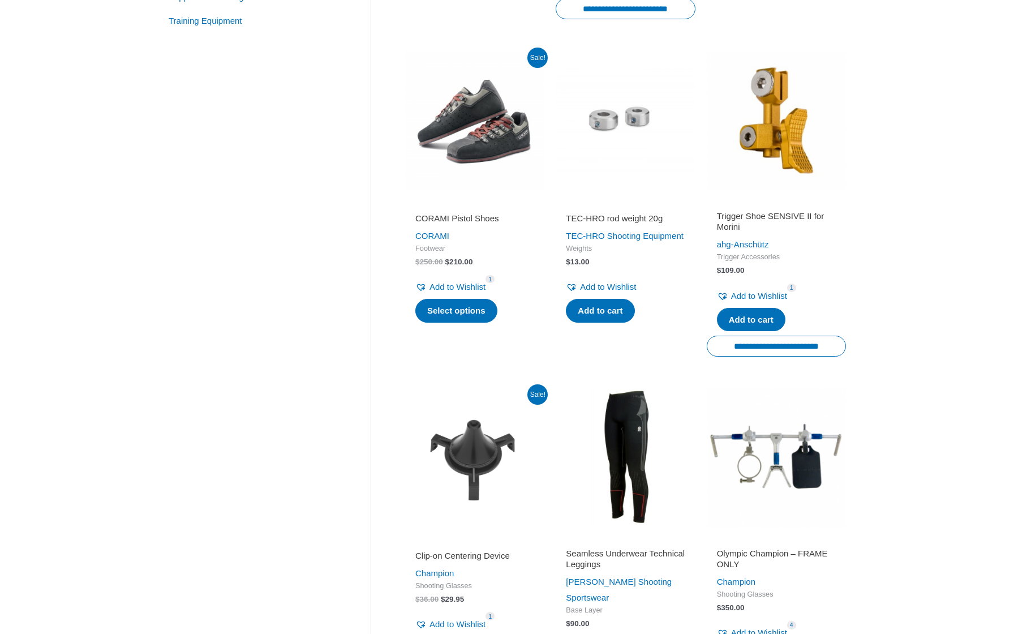
scroll to position [526, 0]
click at [624, 90] on img at bounding box center [625, 120] width 139 height 139
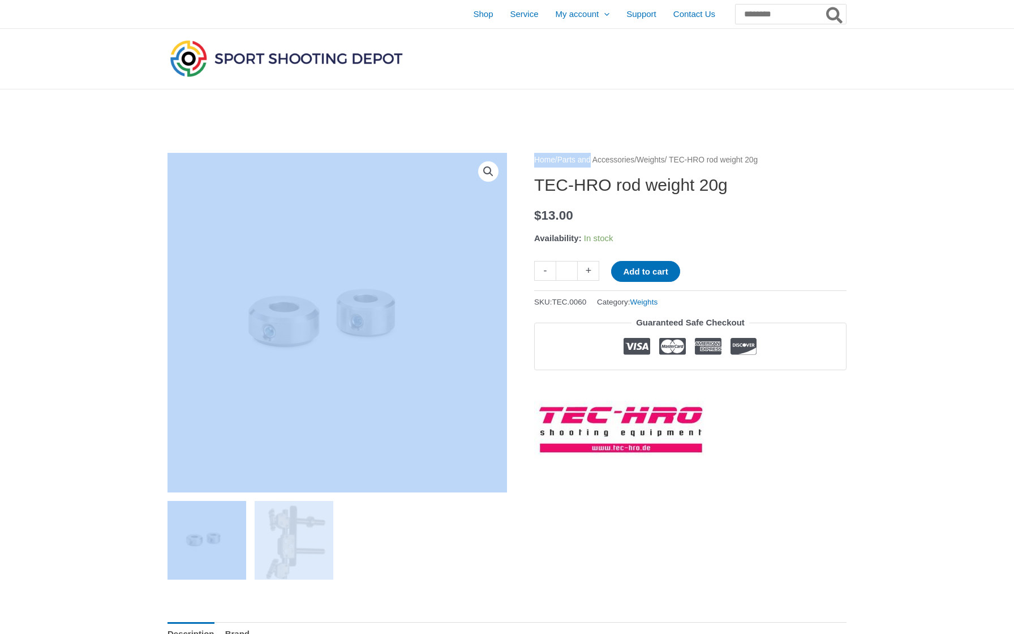
drag, startPoint x: 531, startPoint y: 152, endPoint x: 607, endPoint y: 153, distance: 75.3
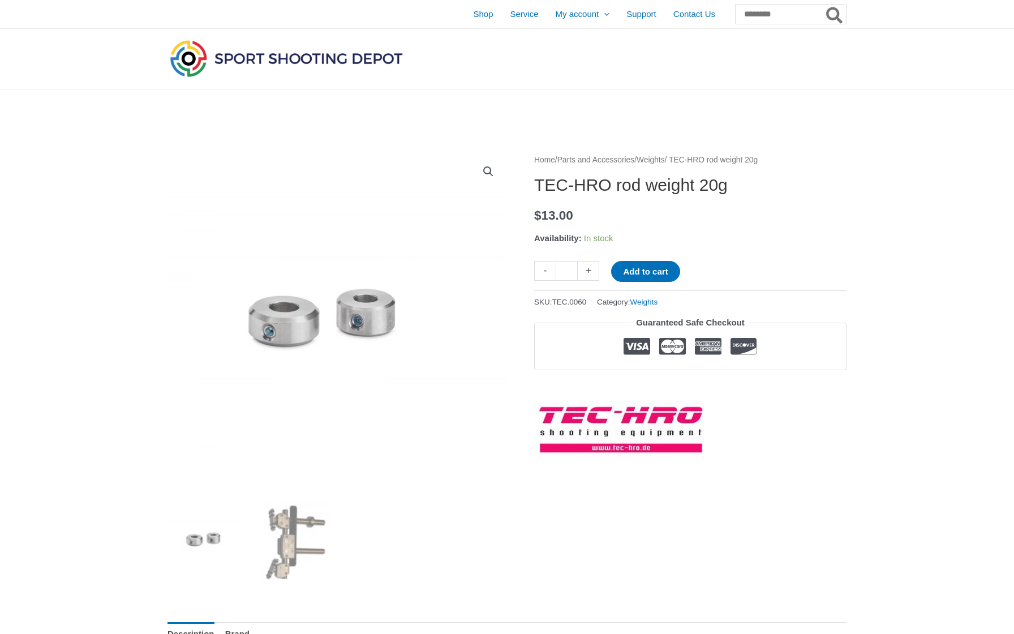
click at [607, 188] on h1 "TEC-HRO rod weight 20g" at bounding box center [690, 185] width 312 height 20
drag, startPoint x: 616, startPoint y: 188, endPoint x: 536, endPoint y: 185, distance: 80.4
click at [536, 185] on h1 "TEC-HRO rod weight 20g" at bounding box center [690, 185] width 312 height 20
copy h1 "TEC-HRO"
click at [761, 16] on input "Search for:" at bounding box center [789, 14] width 111 height 20
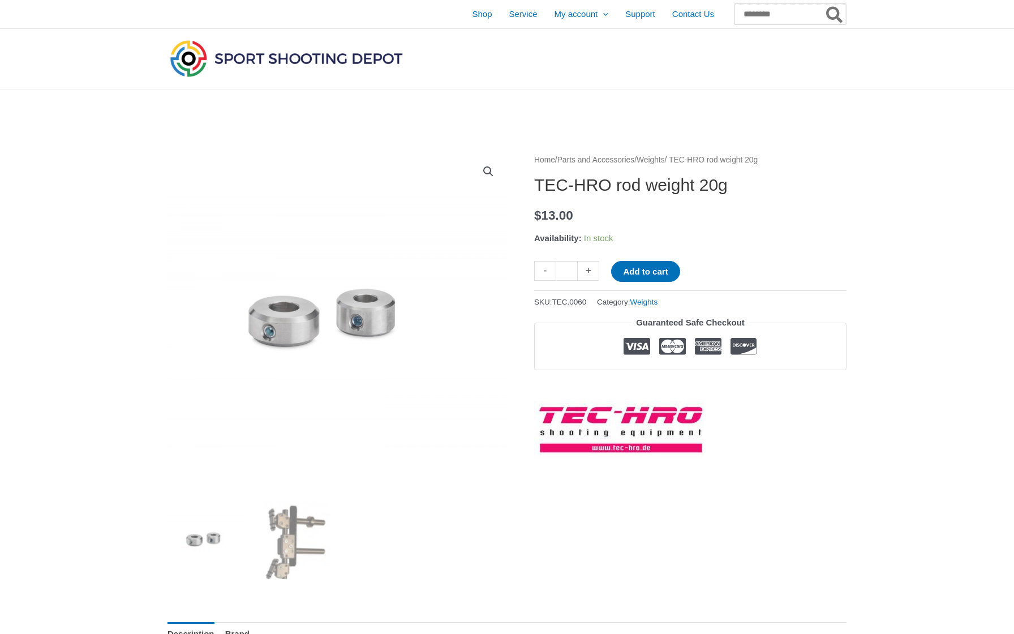
paste input "*******"
type input "*******"
click at [835, 14] on button "Search" at bounding box center [835, 14] width 22 height 20
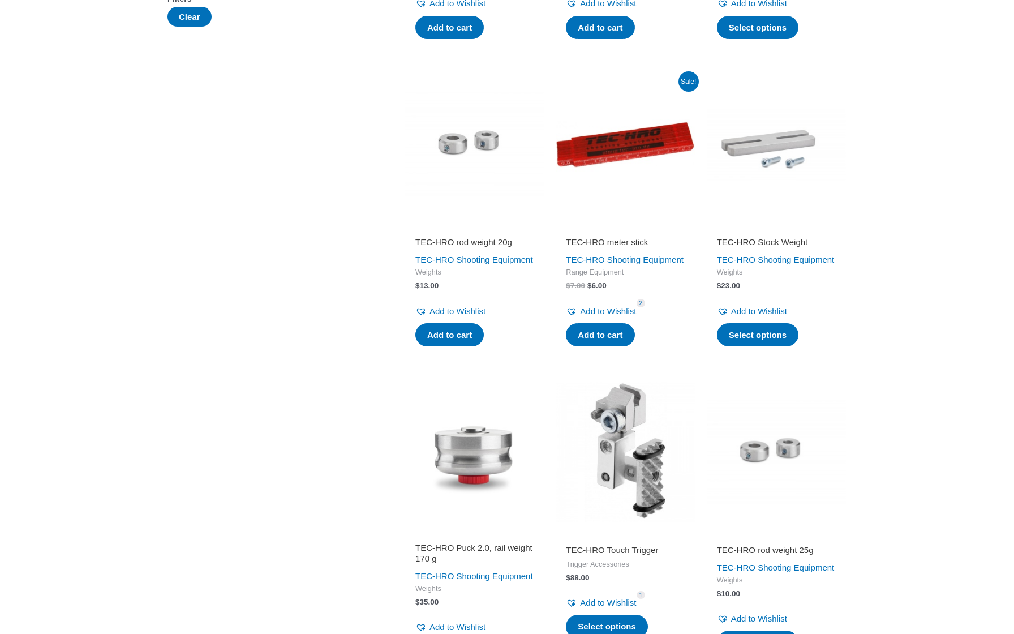
scroll to position [472, 0]
click at [664, 487] on img at bounding box center [625, 451] width 139 height 139
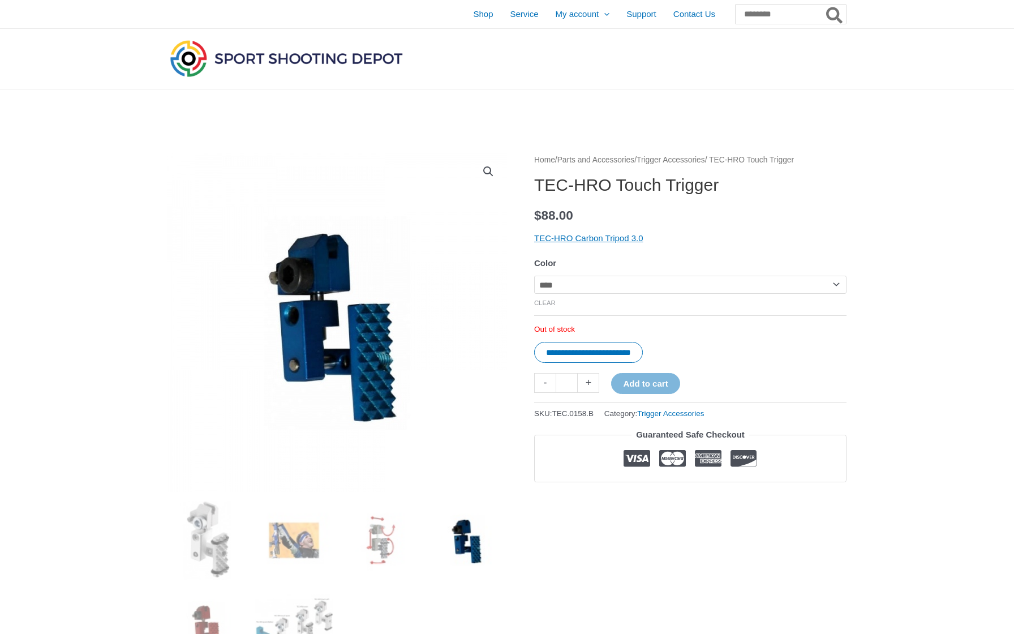
select select "******"
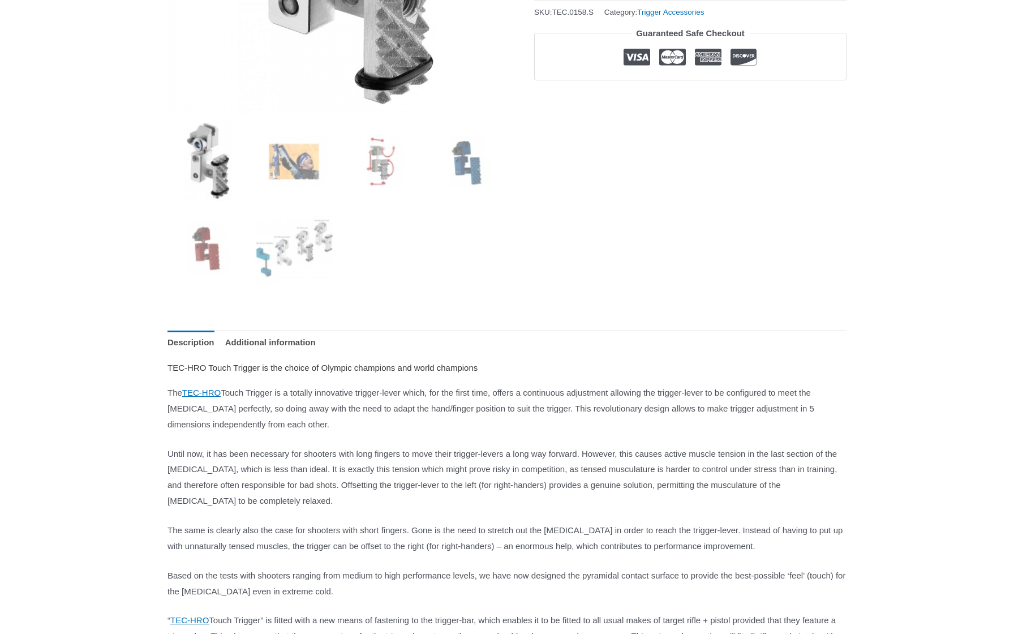
scroll to position [379, 0]
click at [286, 262] on img at bounding box center [294, 248] width 79 height 79
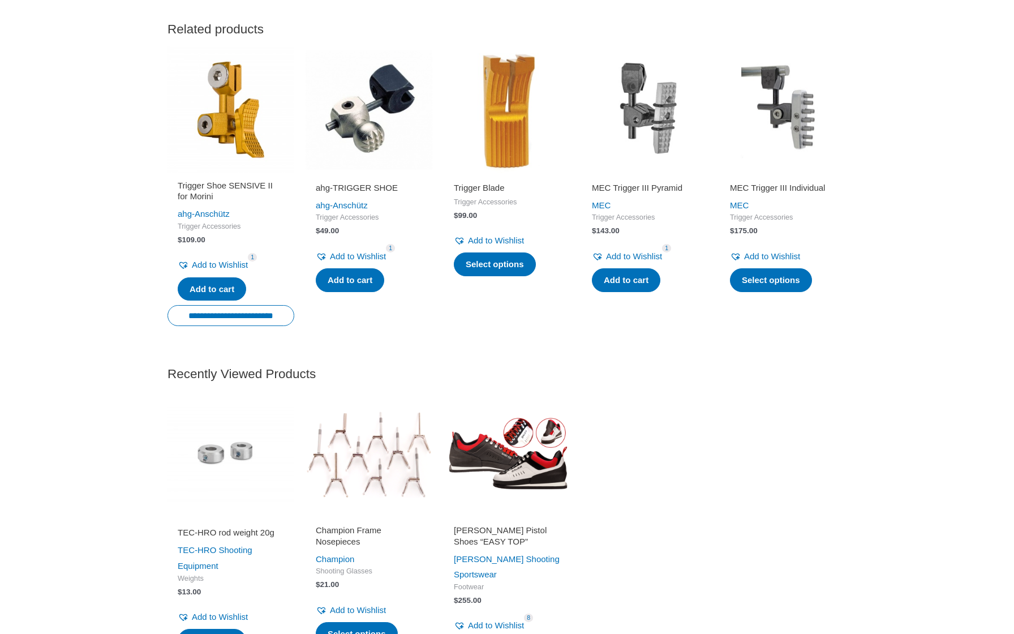
scroll to position [1938, 0]
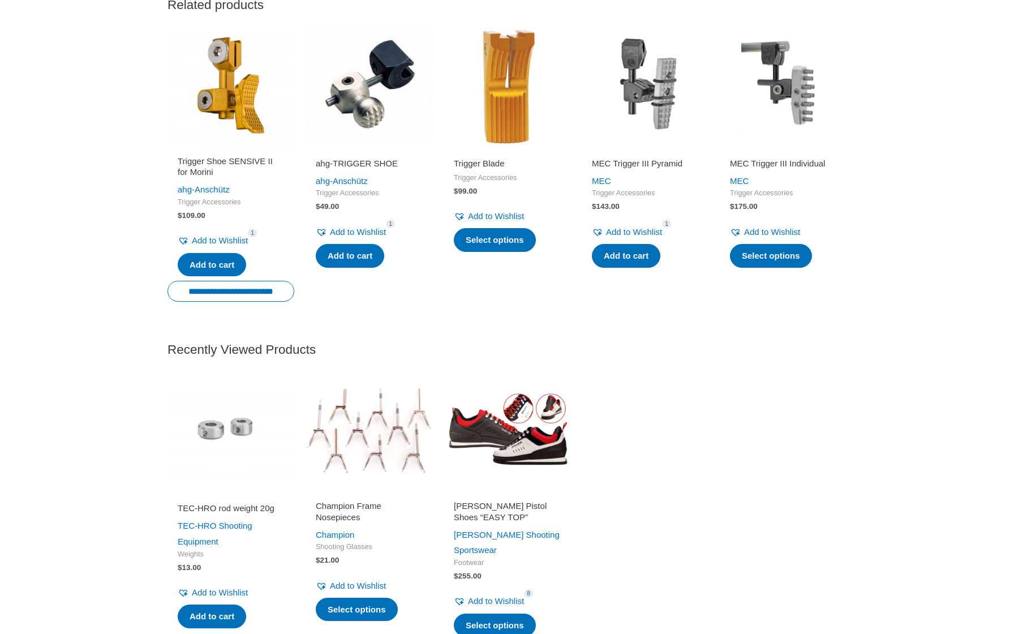
click at [516, 466] on img at bounding box center [507, 430] width 127 height 127
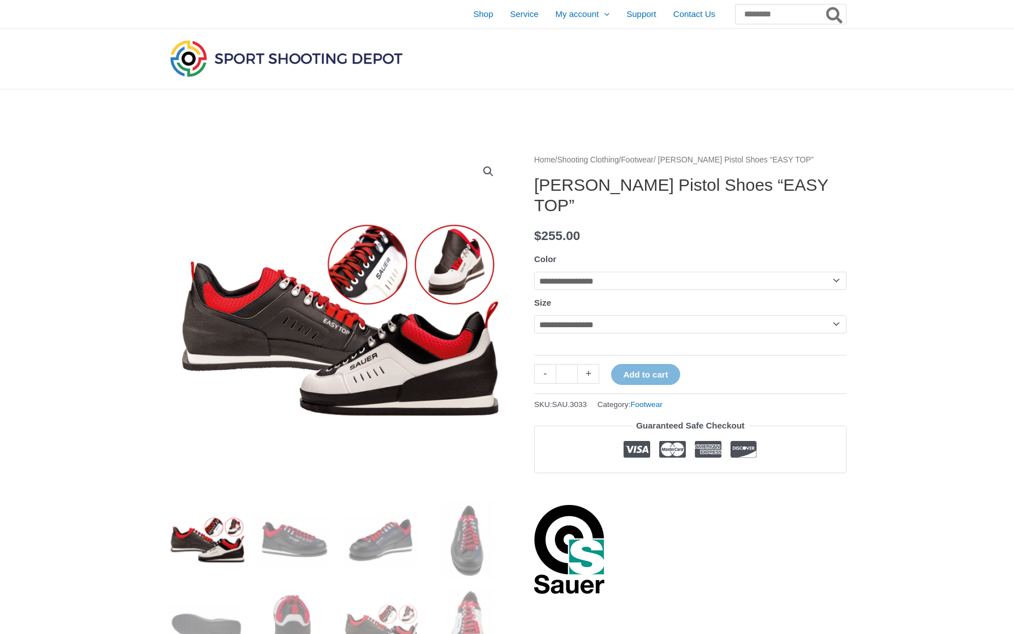
select select "*****"
click at [566, 317] on td "**********" at bounding box center [690, 332] width 312 height 35
select select "**"
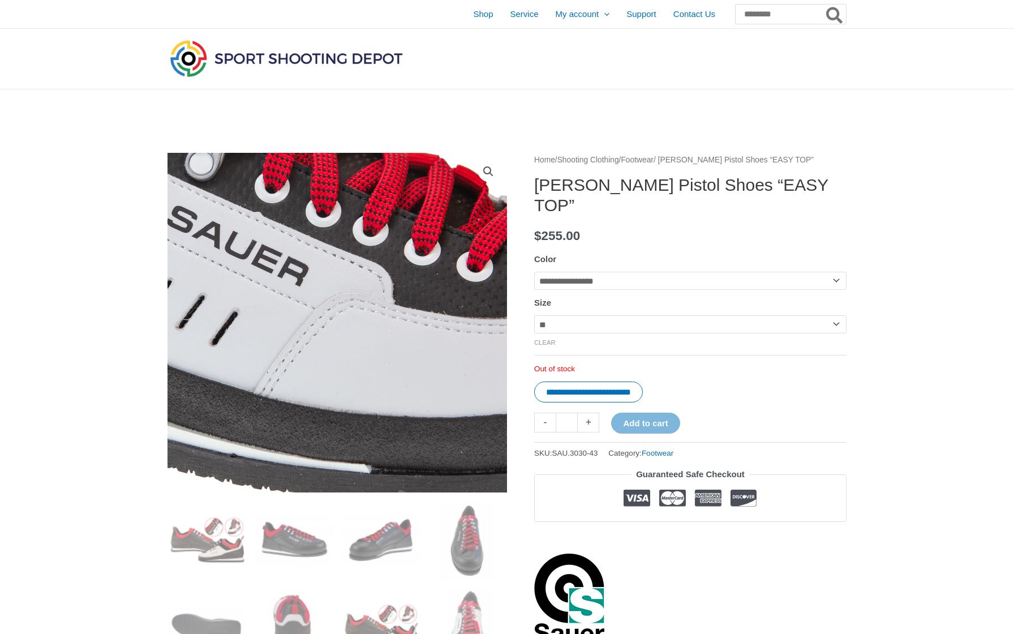
click at [387, 362] on img at bounding box center [221, 274] width 1132 height 754
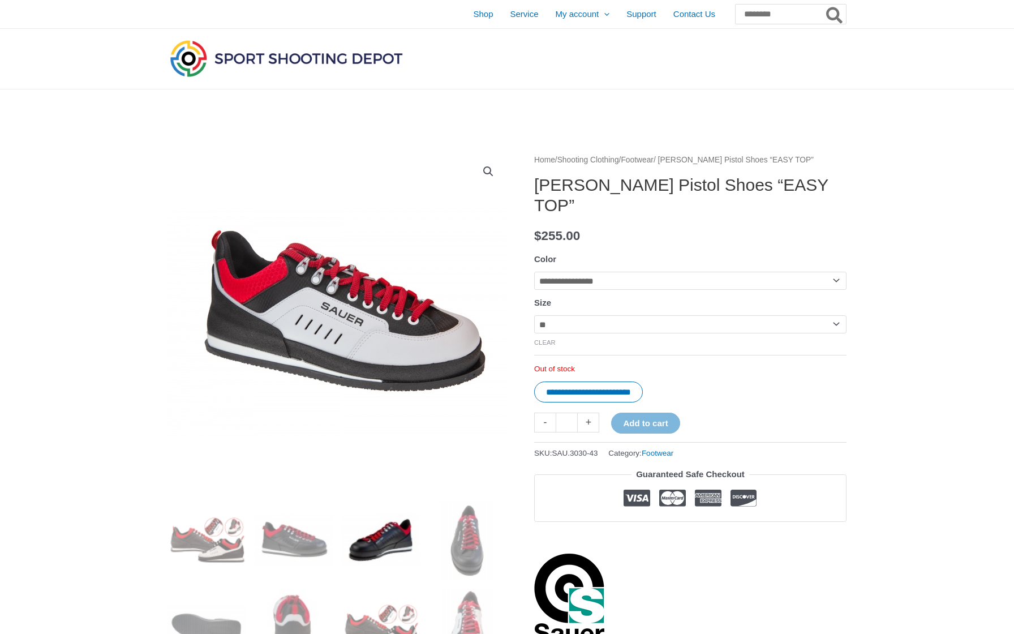
click at [358, 521] on img at bounding box center [381, 540] width 79 height 79
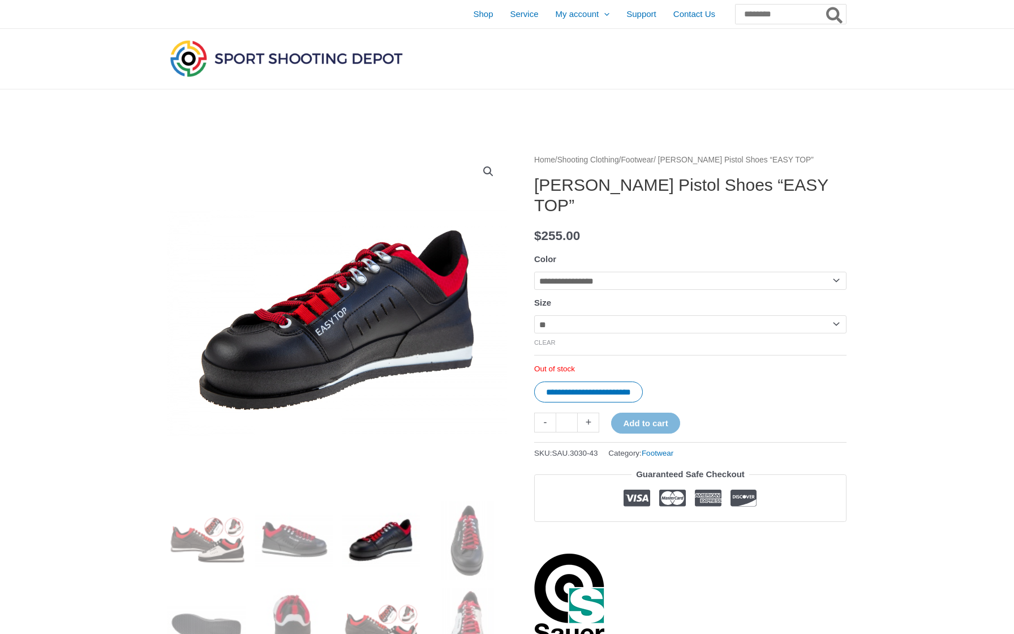
click at [355, 530] on img at bounding box center [381, 540] width 79 height 79
click at [289, 538] on img at bounding box center [294, 540] width 79 height 79
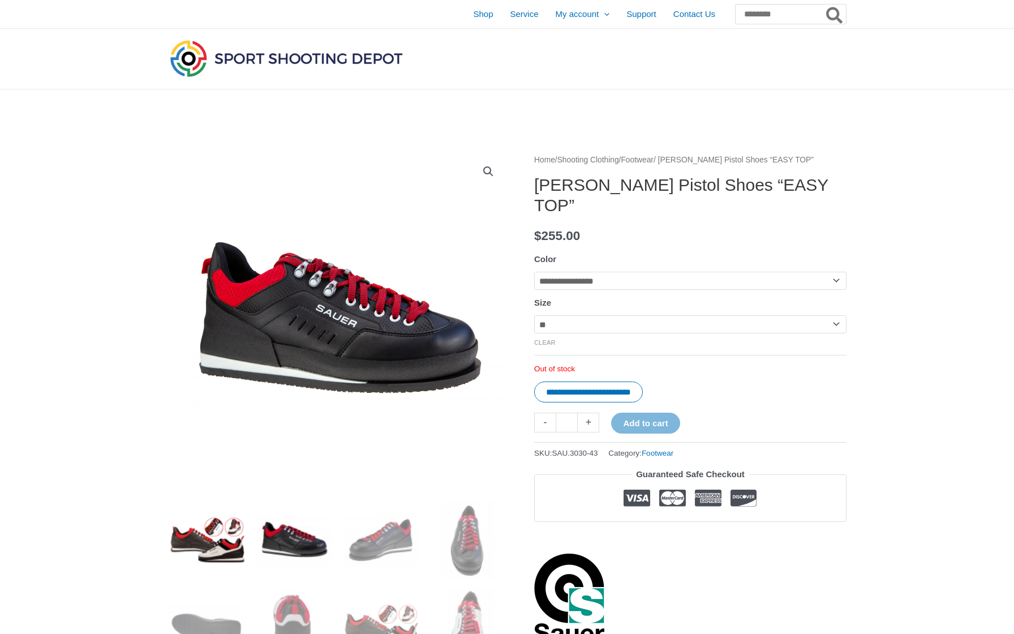
click at [214, 549] on img at bounding box center [206, 540] width 79 height 79
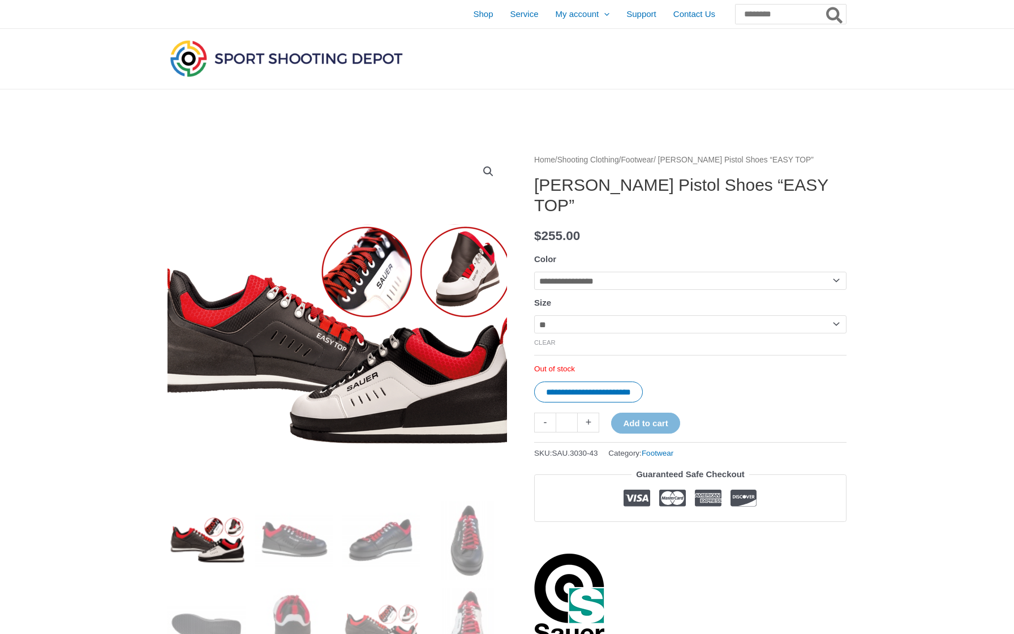
click at [371, 369] on img at bounding box center [332, 338] width 385 height 226
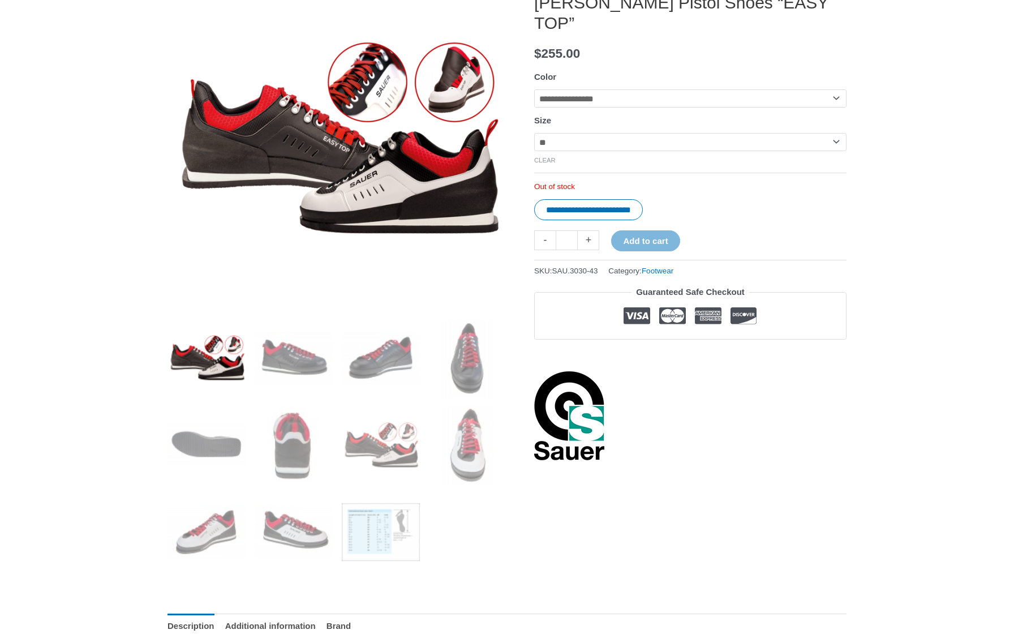
scroll to position [192, 0]
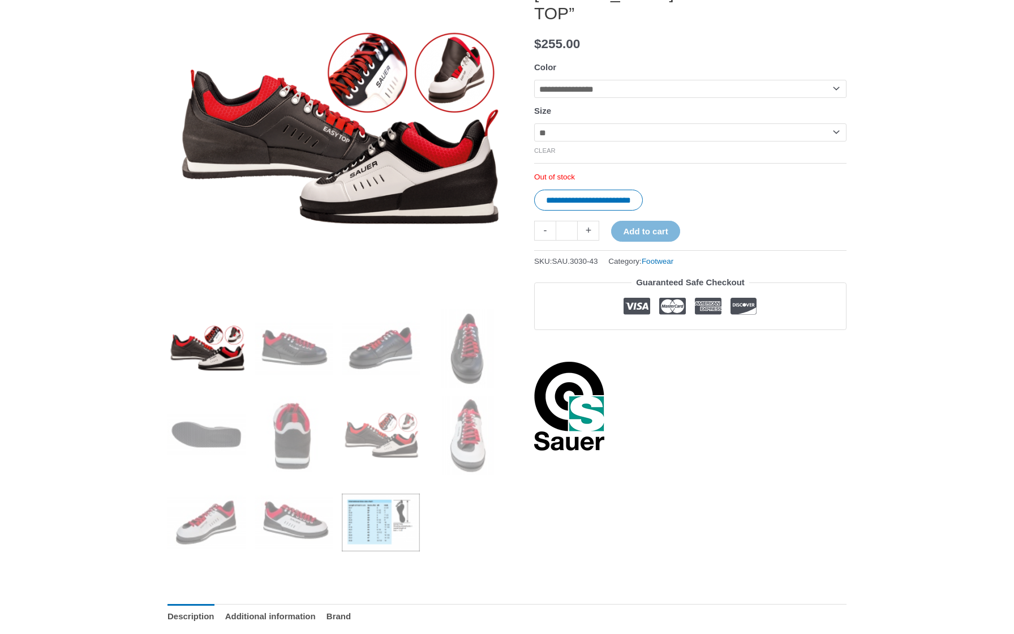
click at [352, 521] on img at bounding box center [381, 522] width 79 height 79
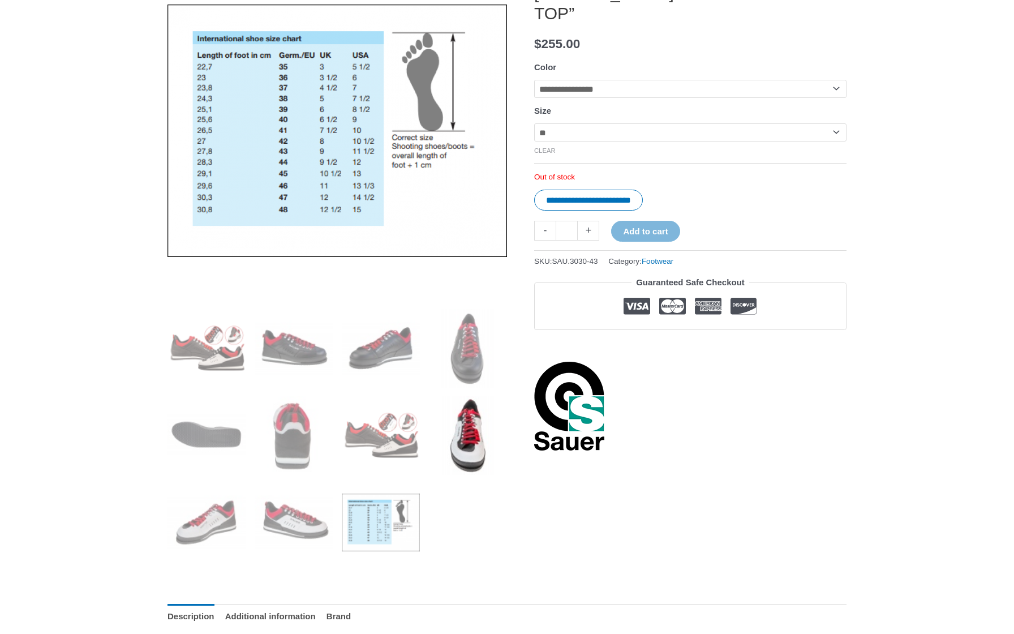
click at [470, 437] on img at bounding box center [467, 435] width 79 height 79
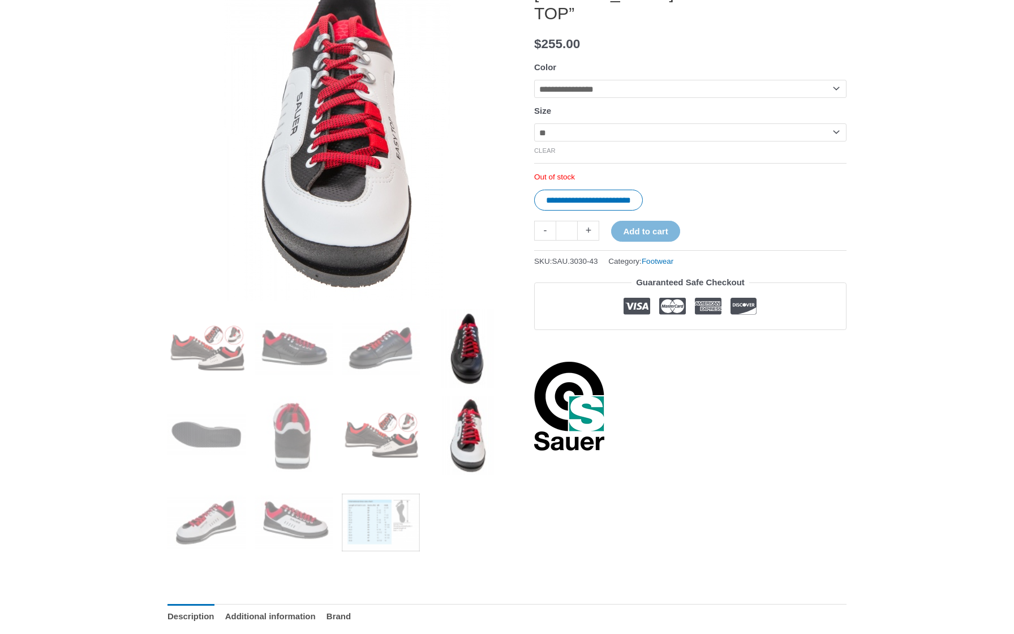
click at [466, 359] on img at bounding box center [467, 348] width 79 height 79
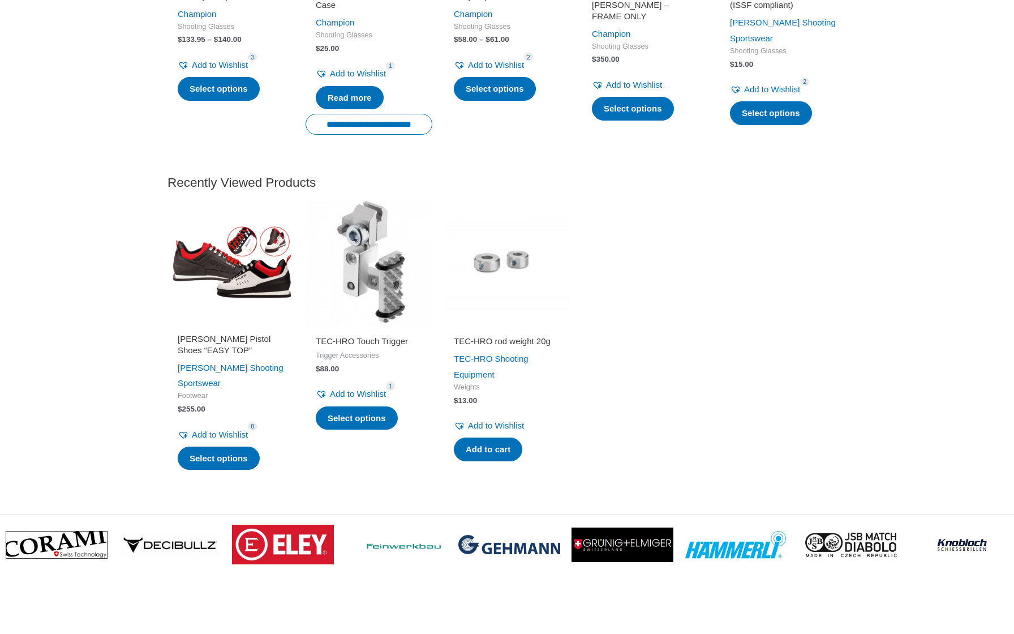
scroll to position [1363, 0]
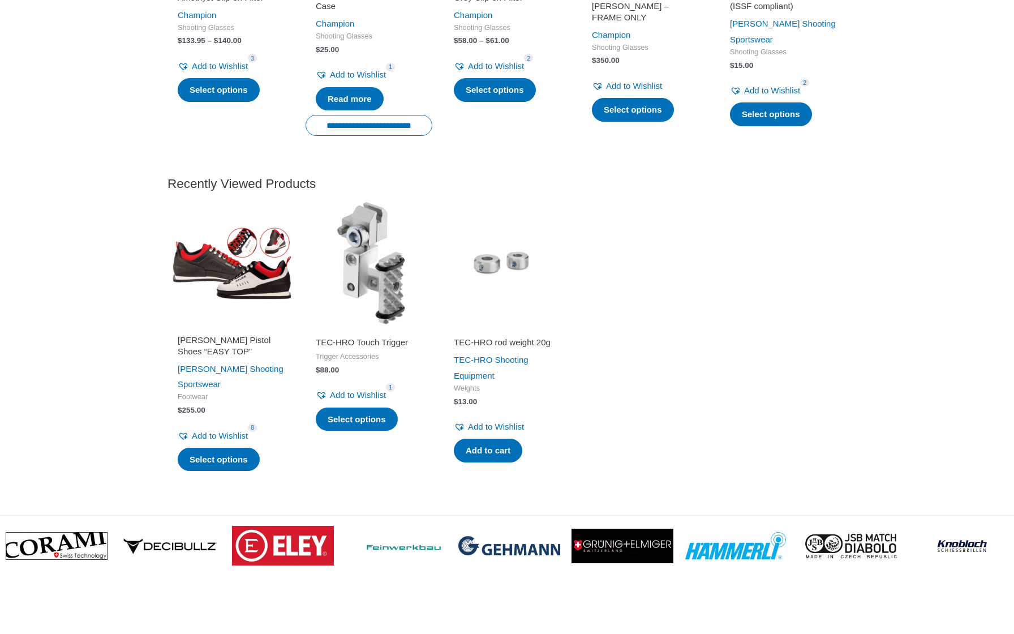
click at [249, 239] on img at bounding box center [230, 264] width 127 height 127
